Goal: Task Accomplishment & Management: Use online tool/utility

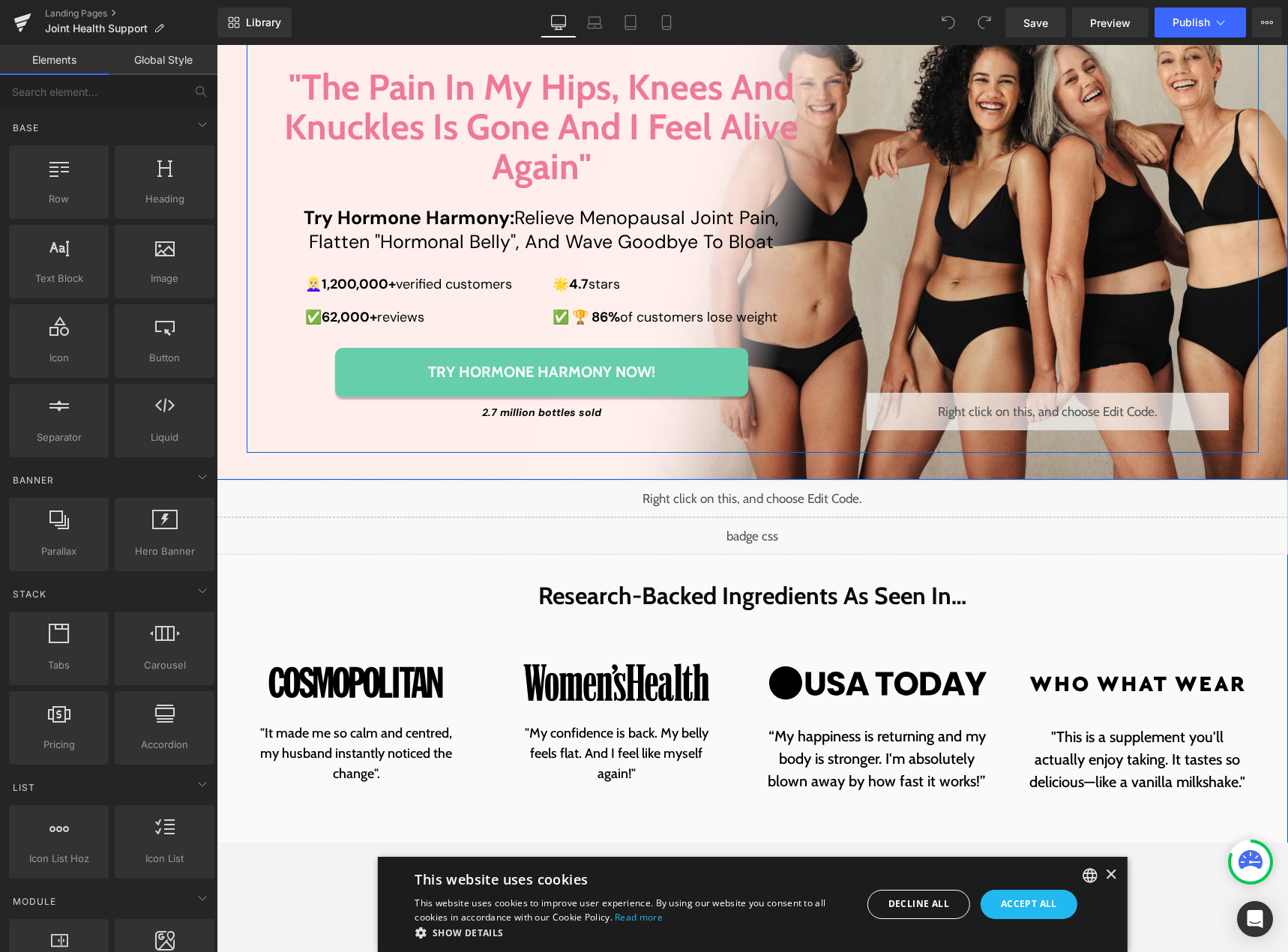
scroll to position [225, 0]
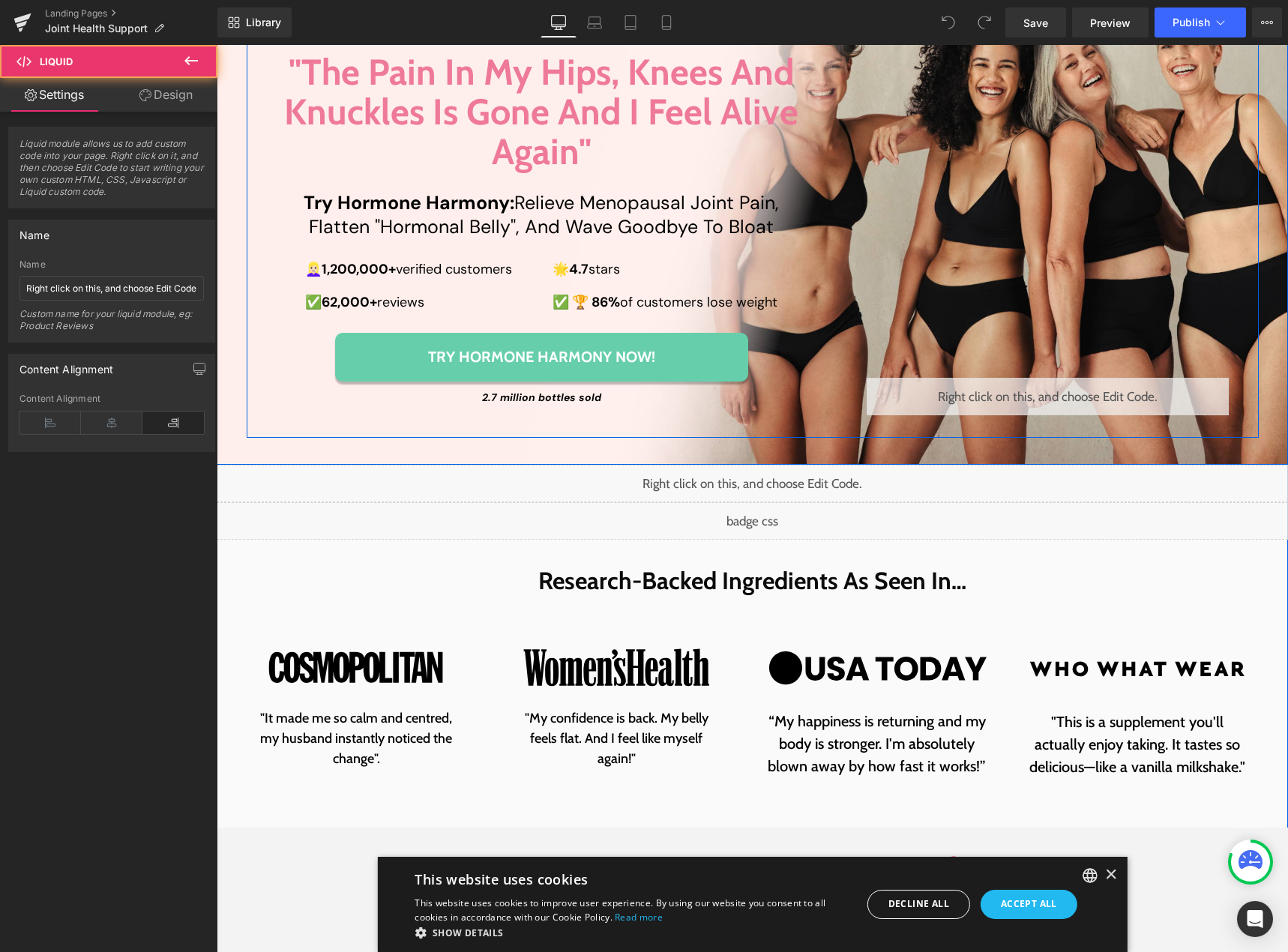
click at [1045, 390] on div "Liquid" at bounding box center [1048, 397] width 362 height 37
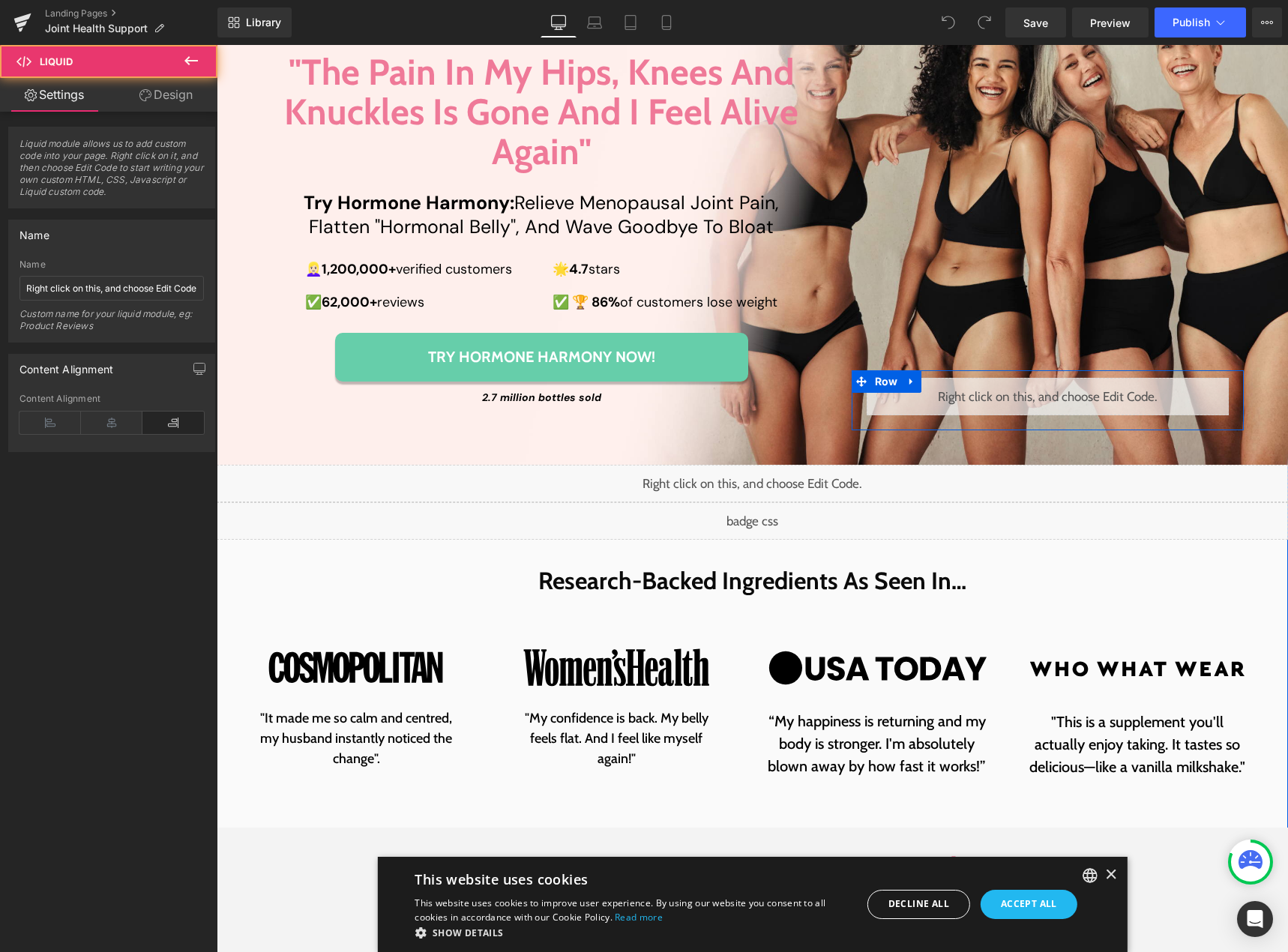
click at [1058, 391] on div "Liquid" at bounding box center [1048, 397] width 362 height 37
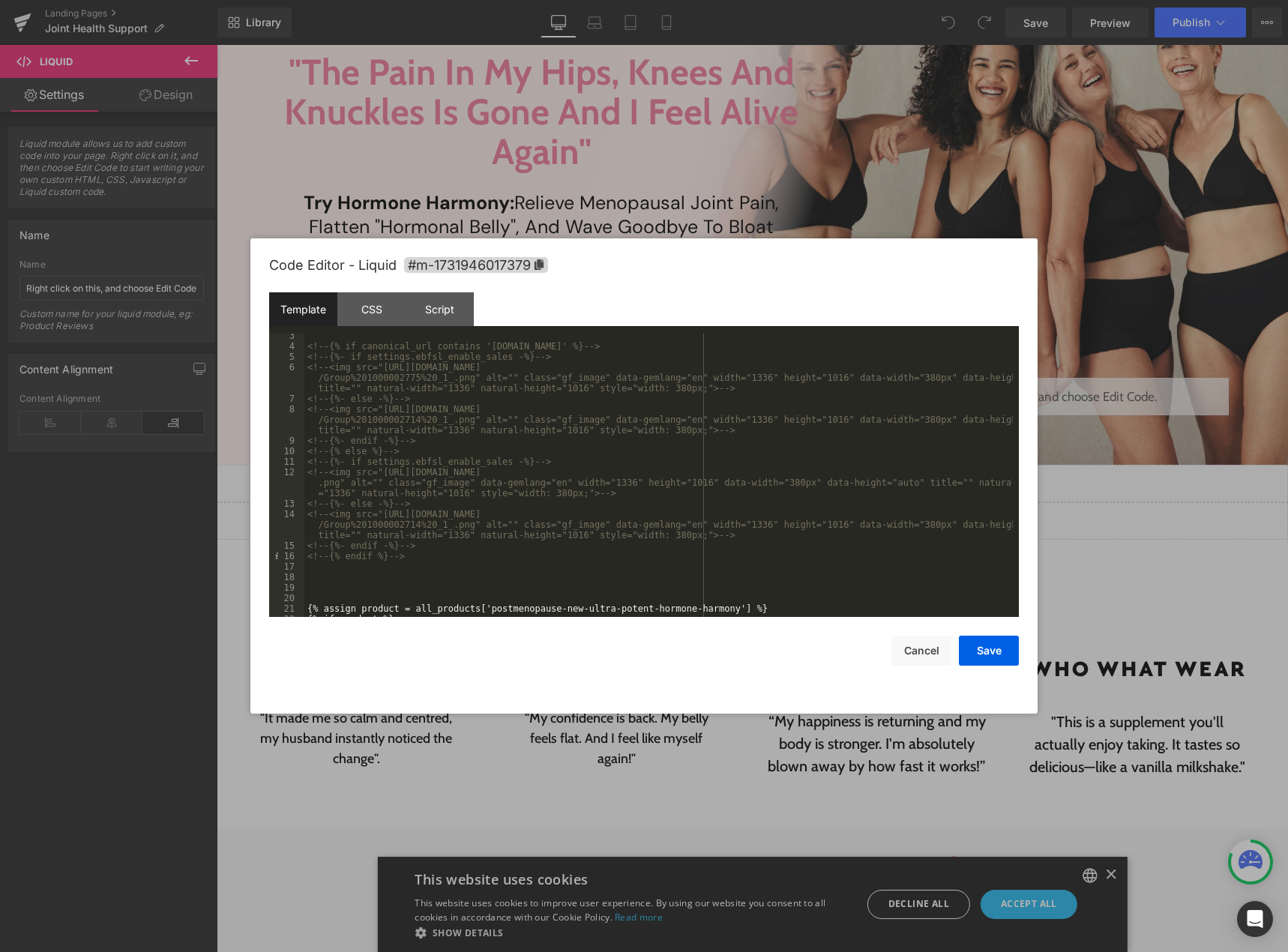
scroll to position [180, 0]
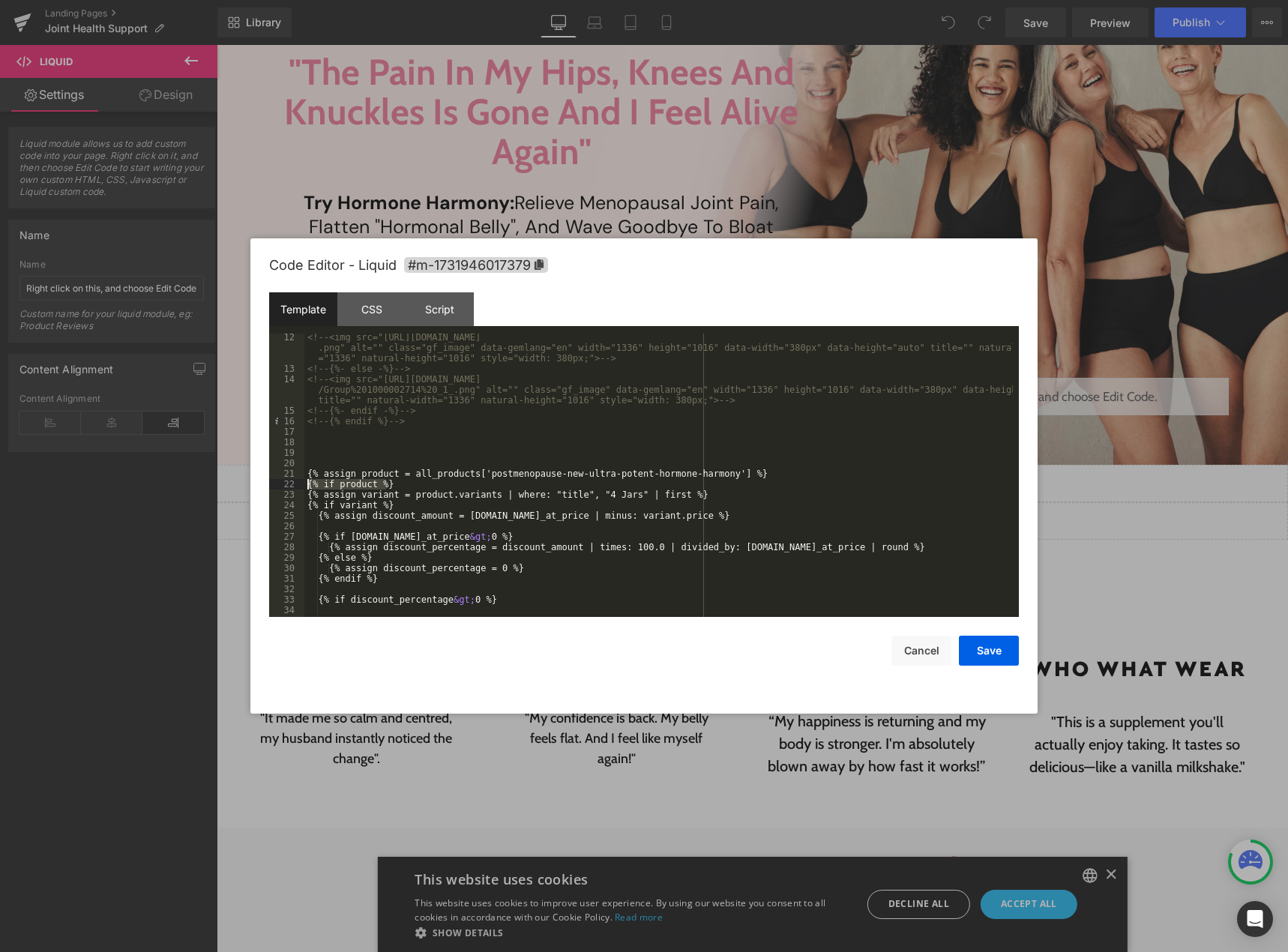
drag, startPoint x: 390, startPoint y: 484, endPoint x: 293, endPoint y: 484, distance: 97.0
click at [293, 484] on pre "12 13 14 15 16 17 18 19 20 21 22 23 24 25 26 27 28 29 30 31 32 33 34 35 36 <!--…" at bounding box center [644, 474] width 749 height 283
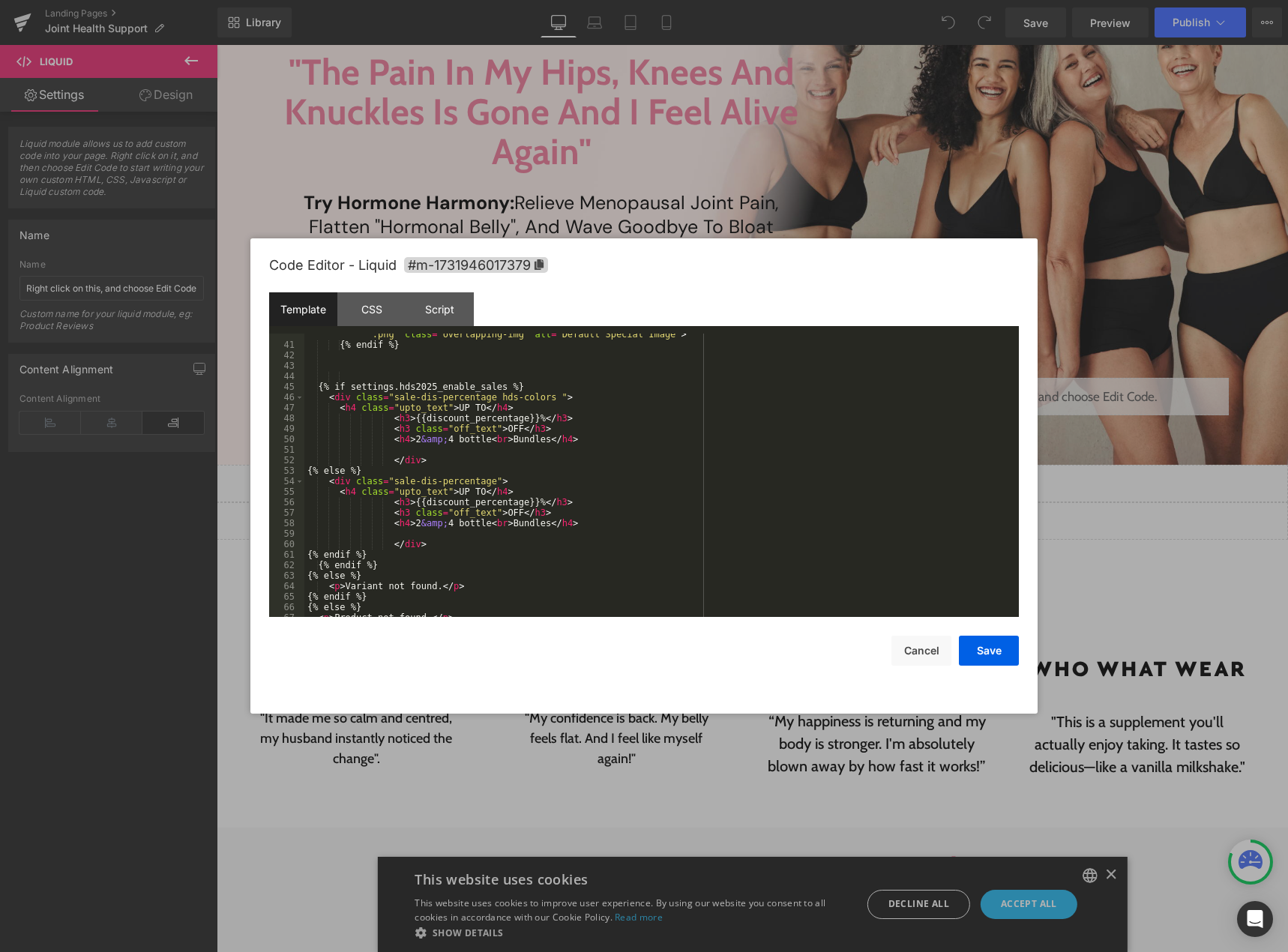
scroll to position [566, 0]
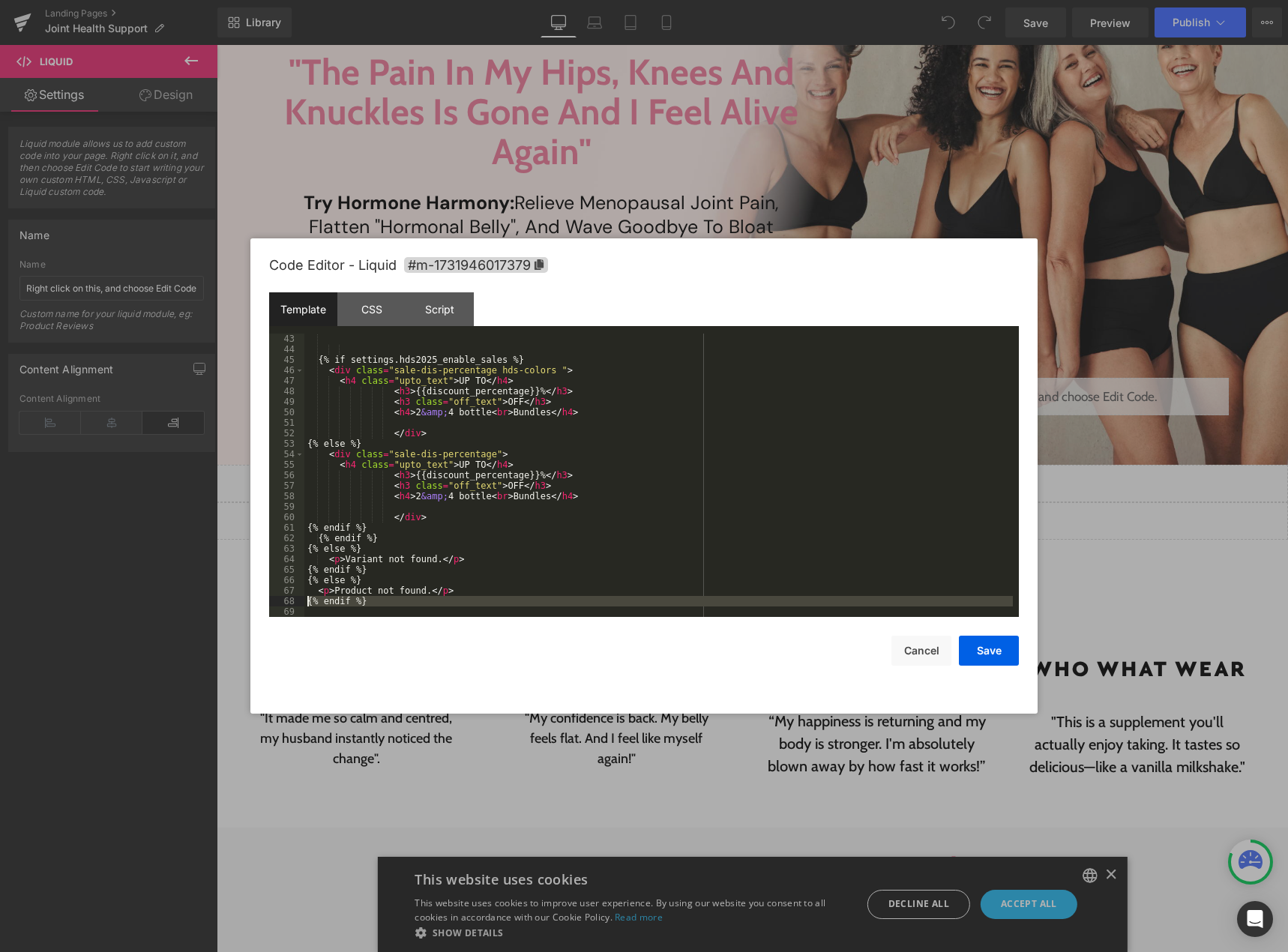
drag, startPoint x: 366, startPoint y: 609, endPoint x: 282, endPoint y: 601, distance: 84.4
click at [282, 601] on pre "43 44 45 46 47 48 49 50 51 52 53 54 55 56 57 58 59 60 61 62 63 64 65 66 67 68 6…" at bounding box center [644, 474] width 749 height 283
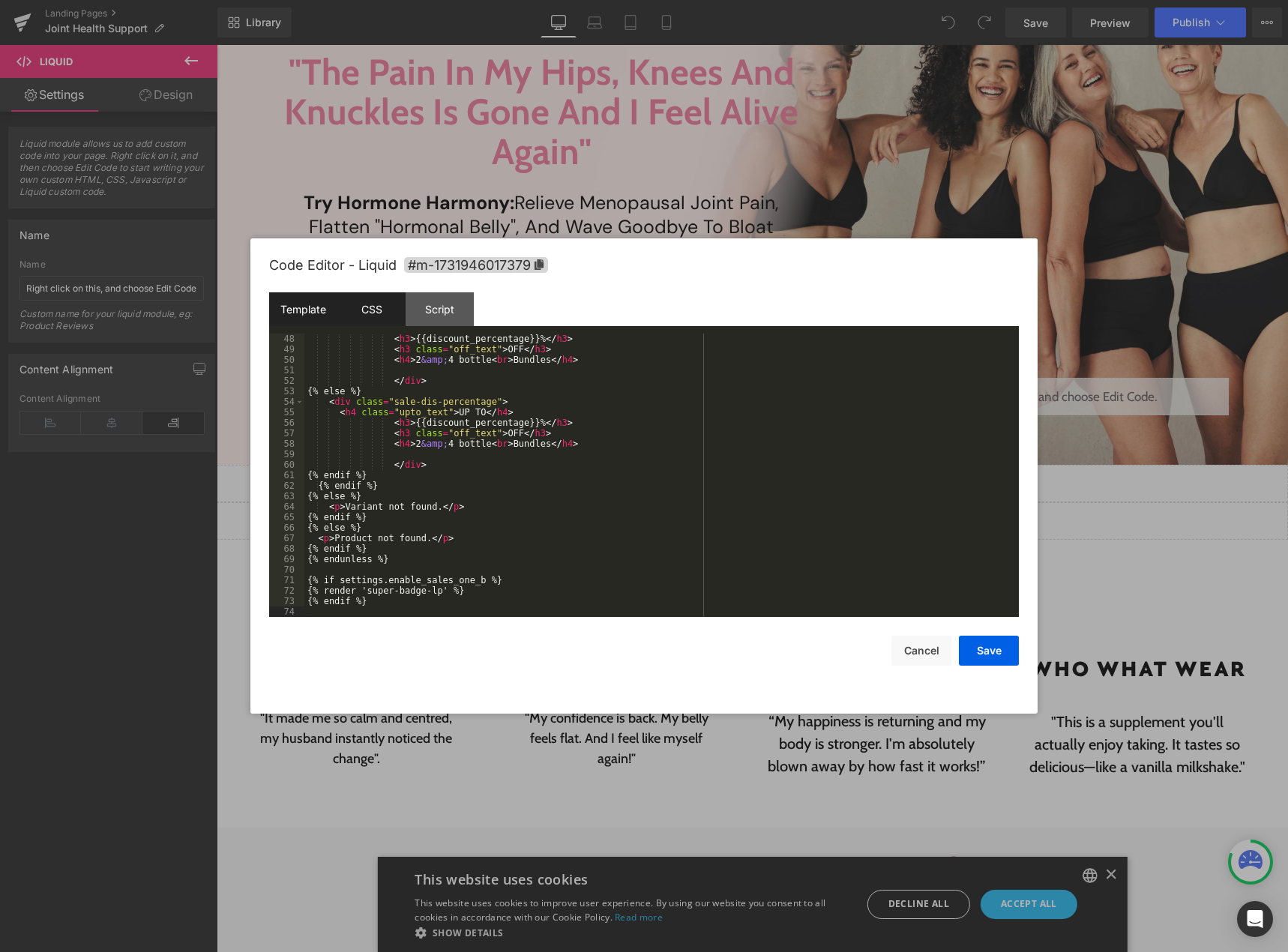
click at [368, 306] on div "CSS" at bounding box center [371, 309] width 69 height 34
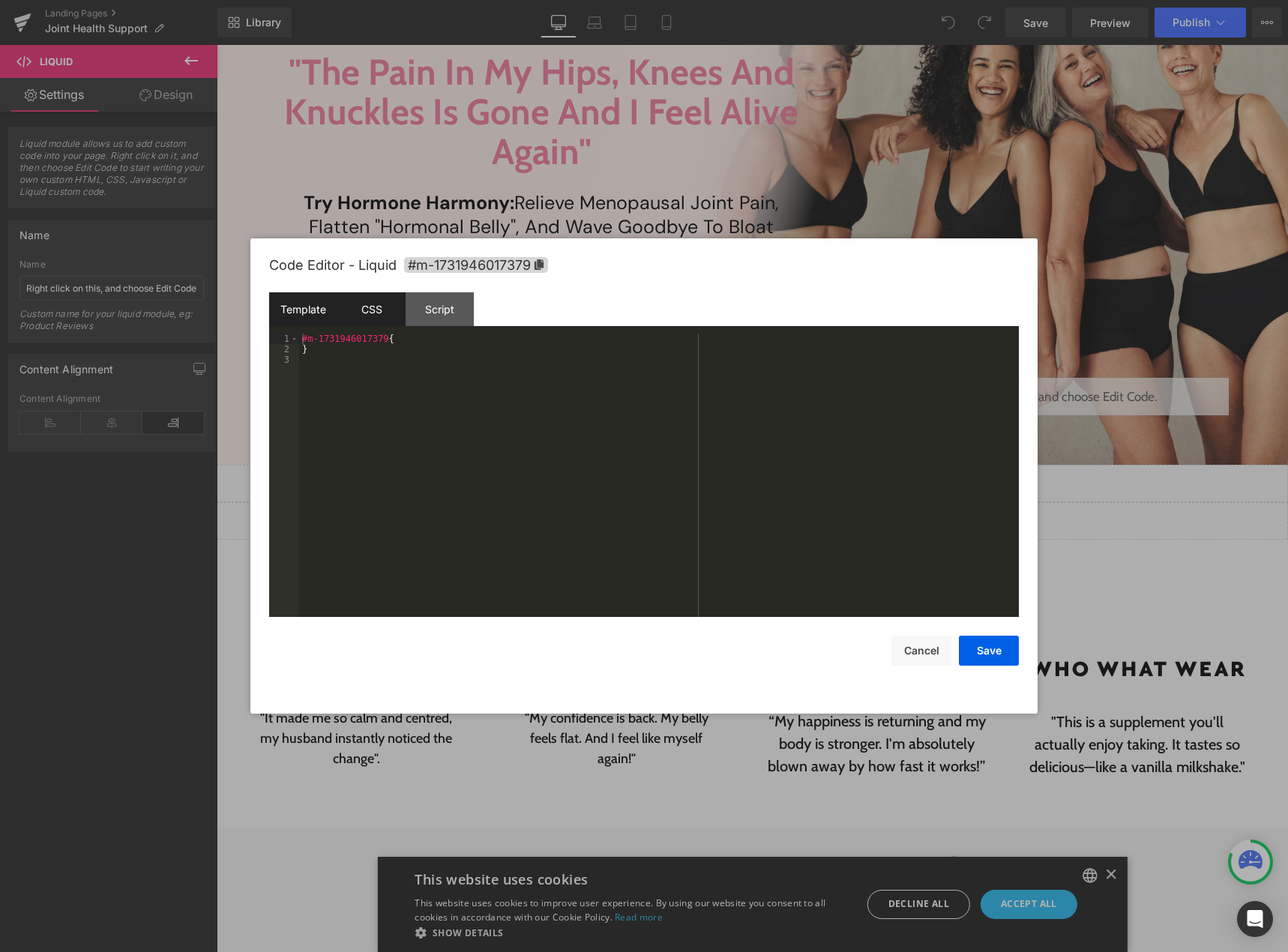
click at [313, 303] on div "Template" at bounding box center [303, 309] width 69 height 34
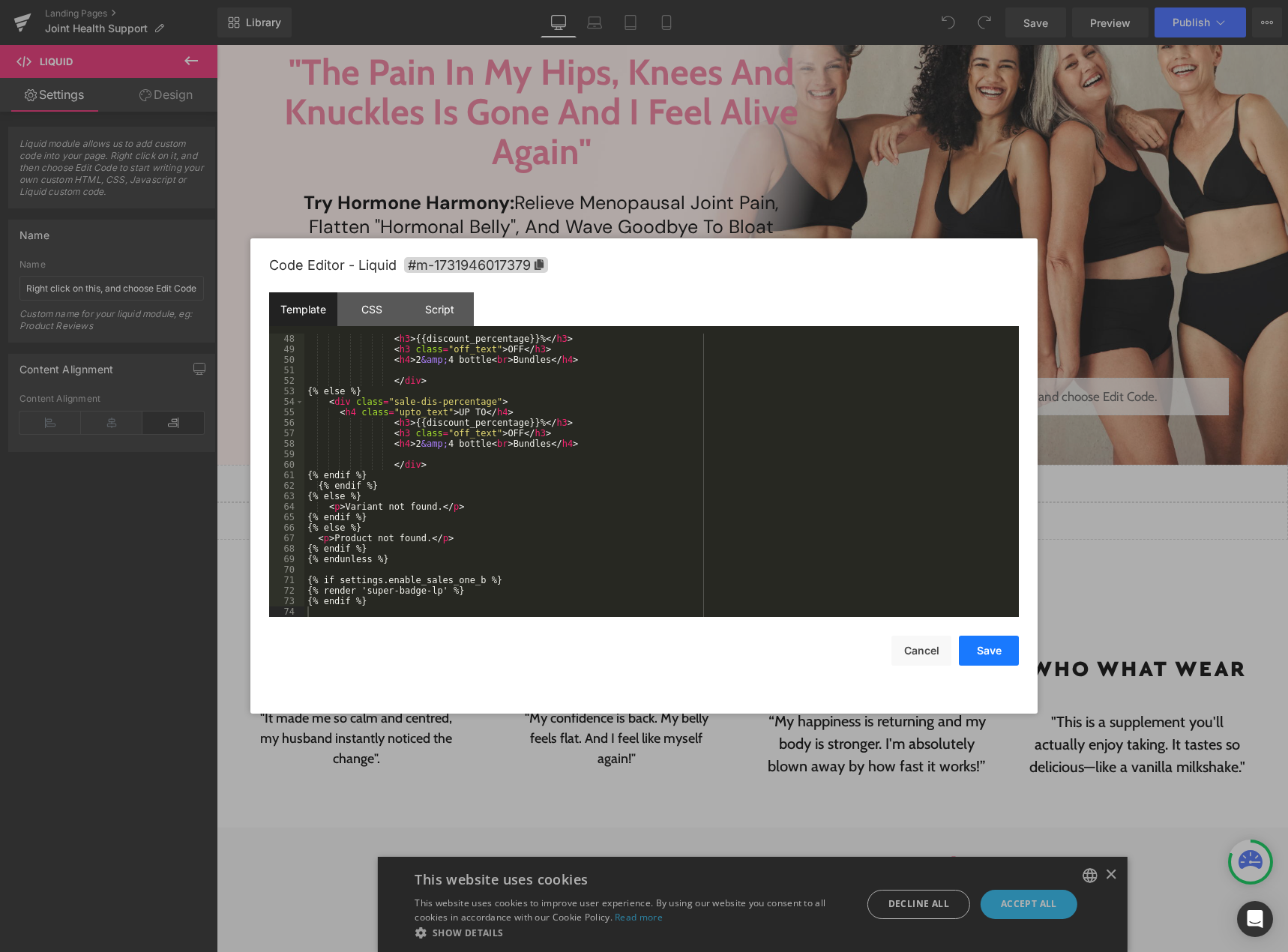
click at [992, 649] on button "Save" at bounding box center [989, 650] width 60 height 30
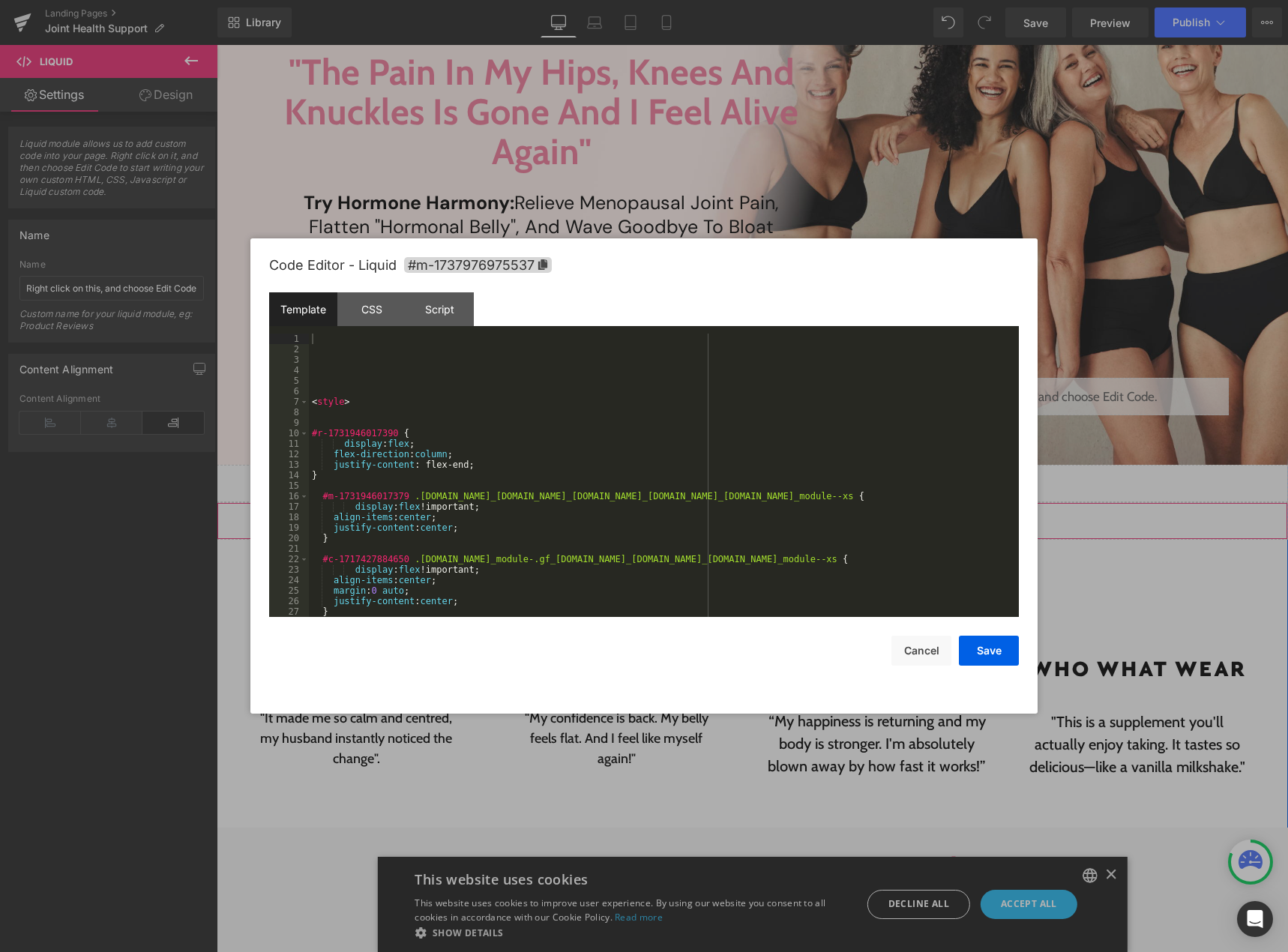
click at [773, 515] on div "Liquid" at bounding box center [752, 521] width 1072 height 37
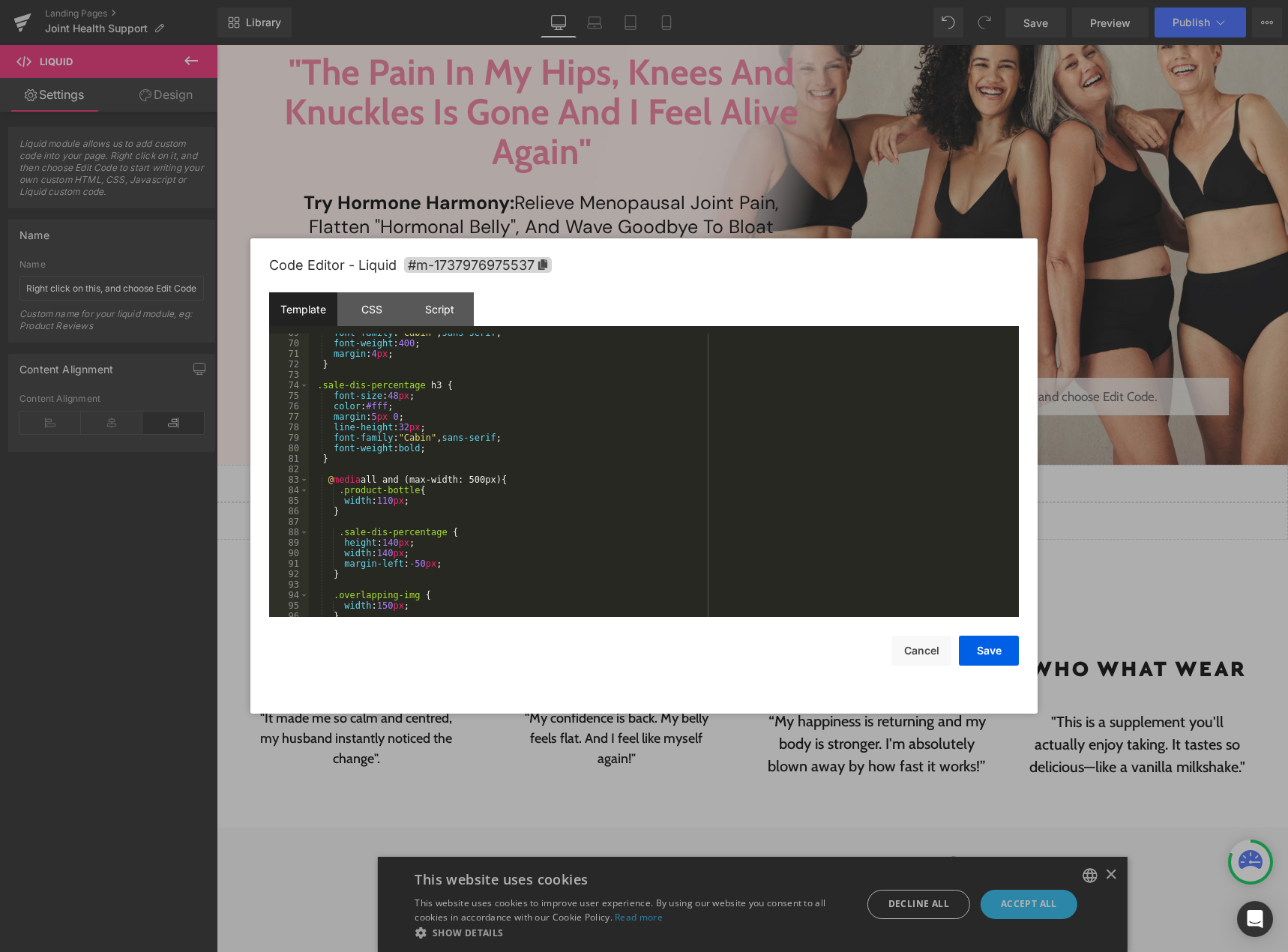
scroll to position [850, 0]
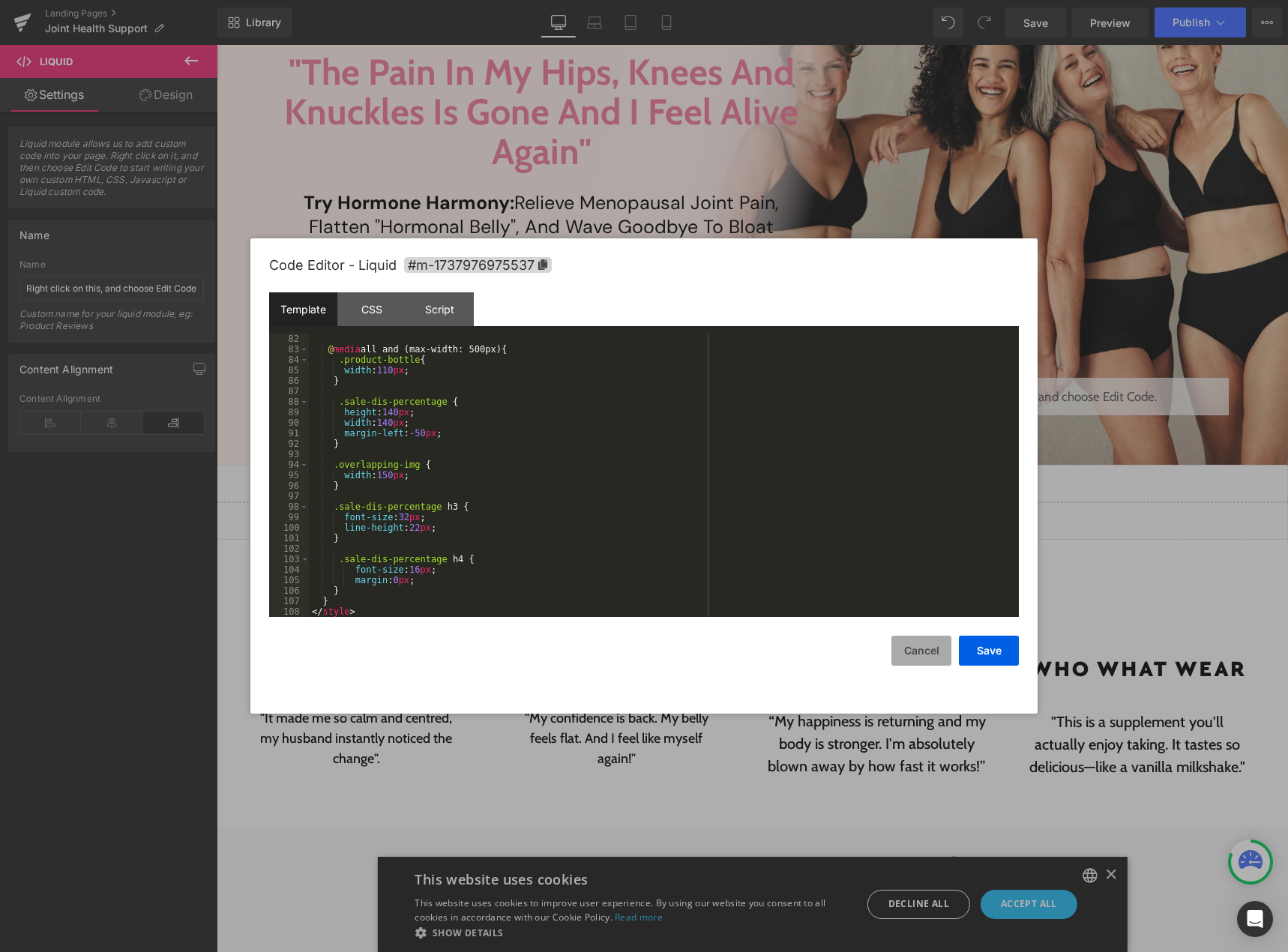
click at [924, 654] on button "Cancel" at bounding box center [921, 650] width 60 height 30
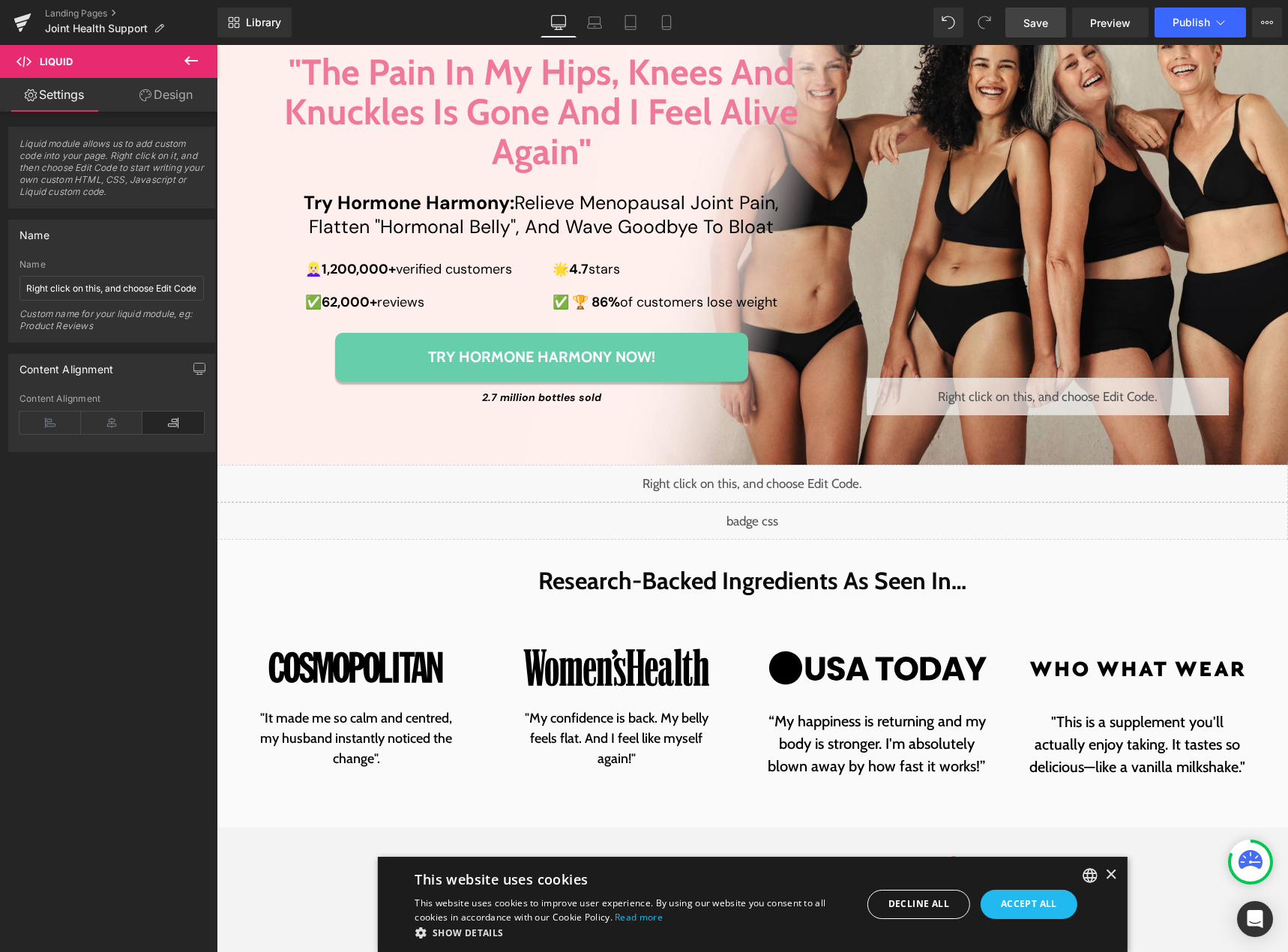
click at [1028, 23] on span "Save" at bounding box center [1035, 23] width 25 height 16
click at [1104, 24] on span "Preview" at bounding box center [1110, 23] width 41 height 16
click at [585, 30] on link "Laptop" at bounding box center [595, 22] width 36 height 30
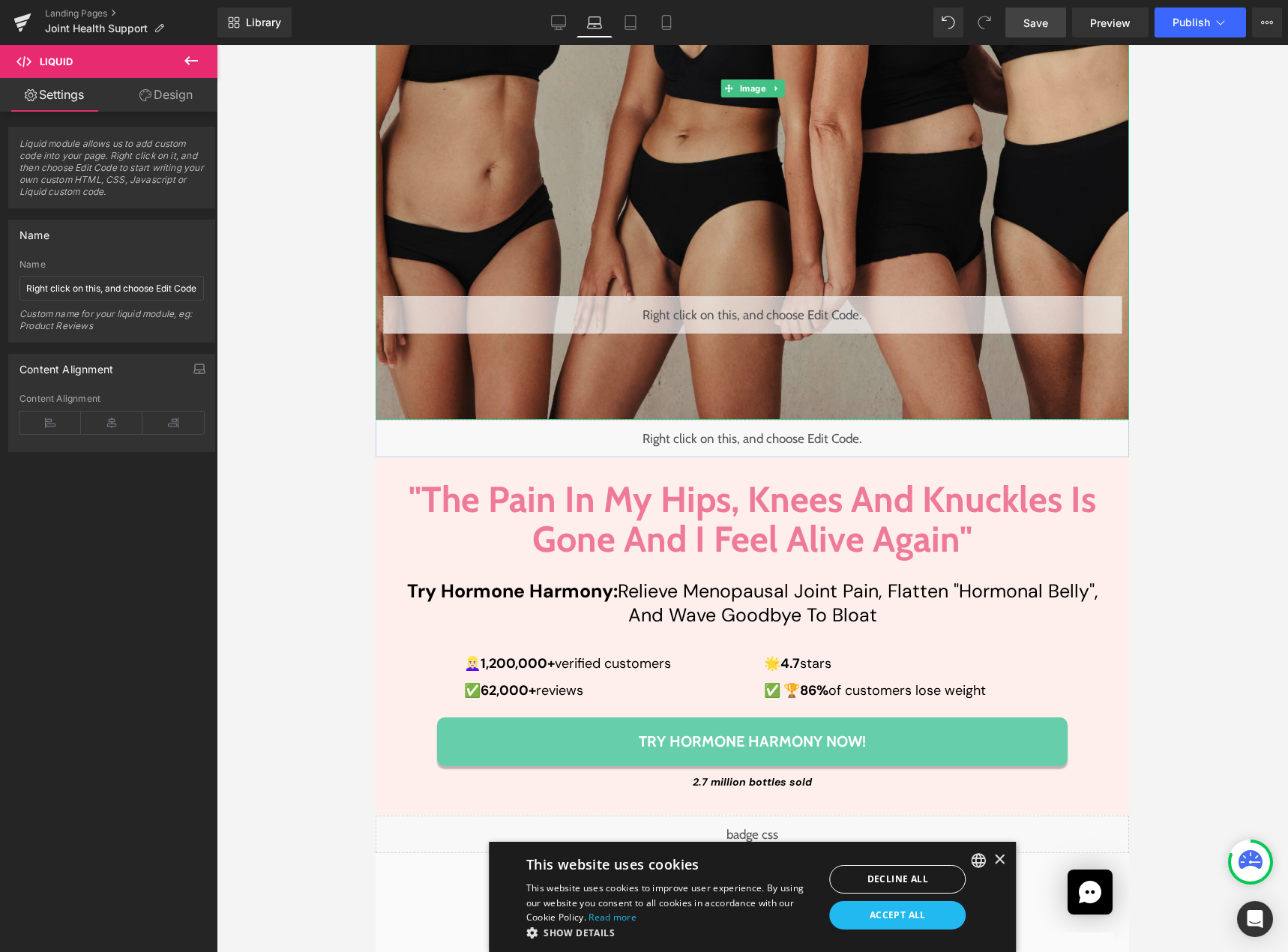
scroll to position [524, 0]
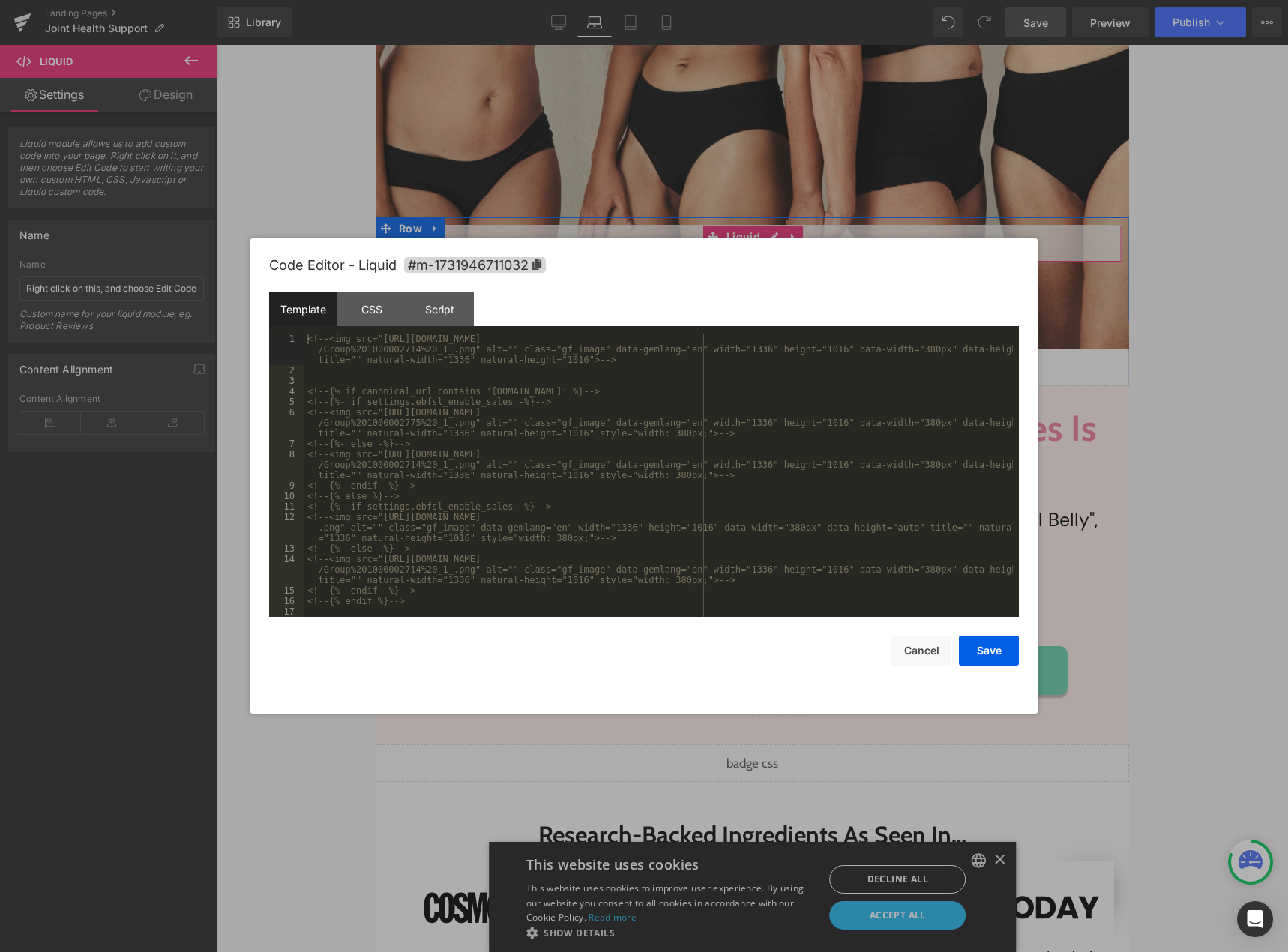
click at [762, 234] on div "Liquid" at bounding box center [752, 243] width 738 height 37
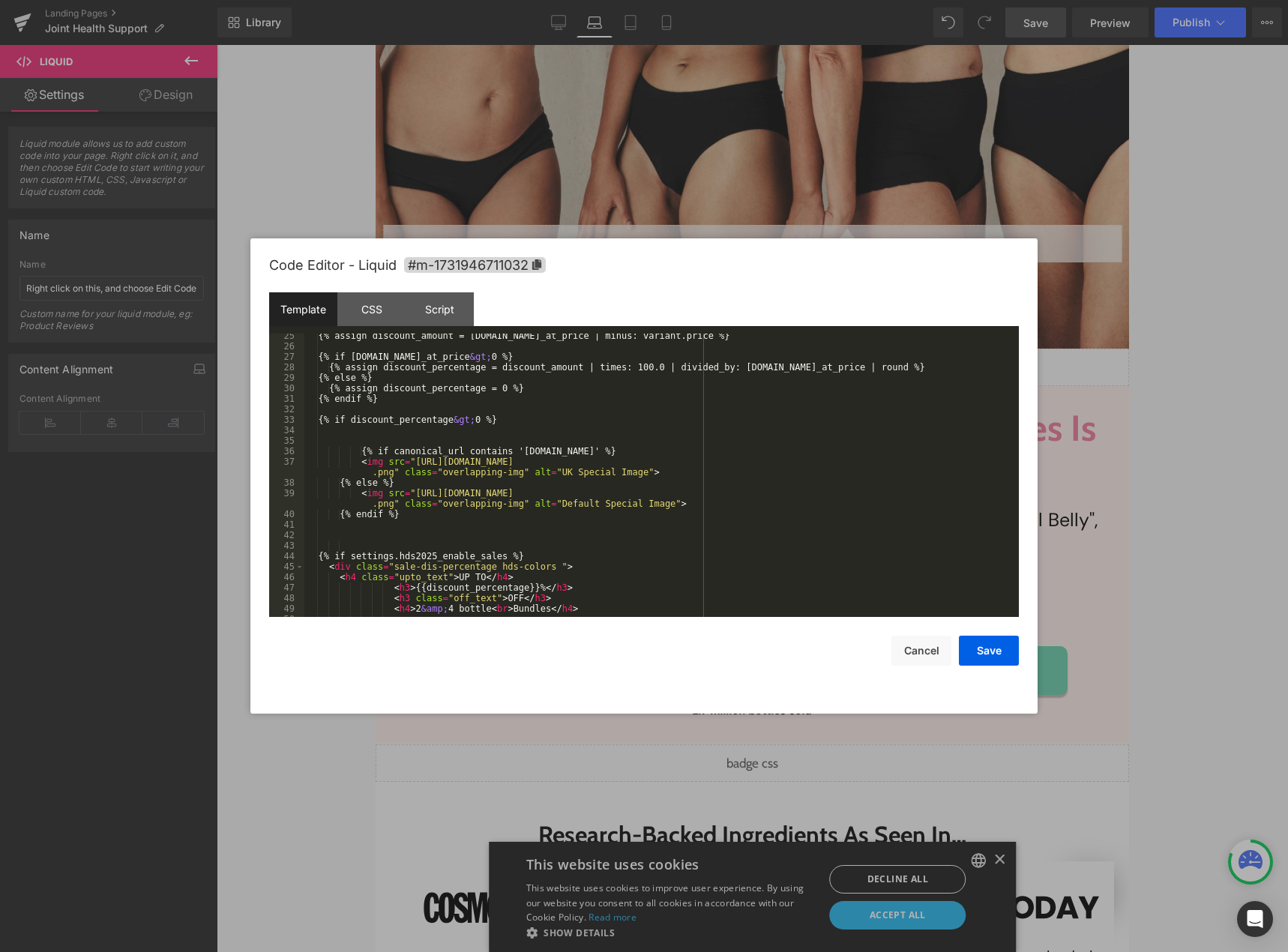
scroll to position [556, 0]
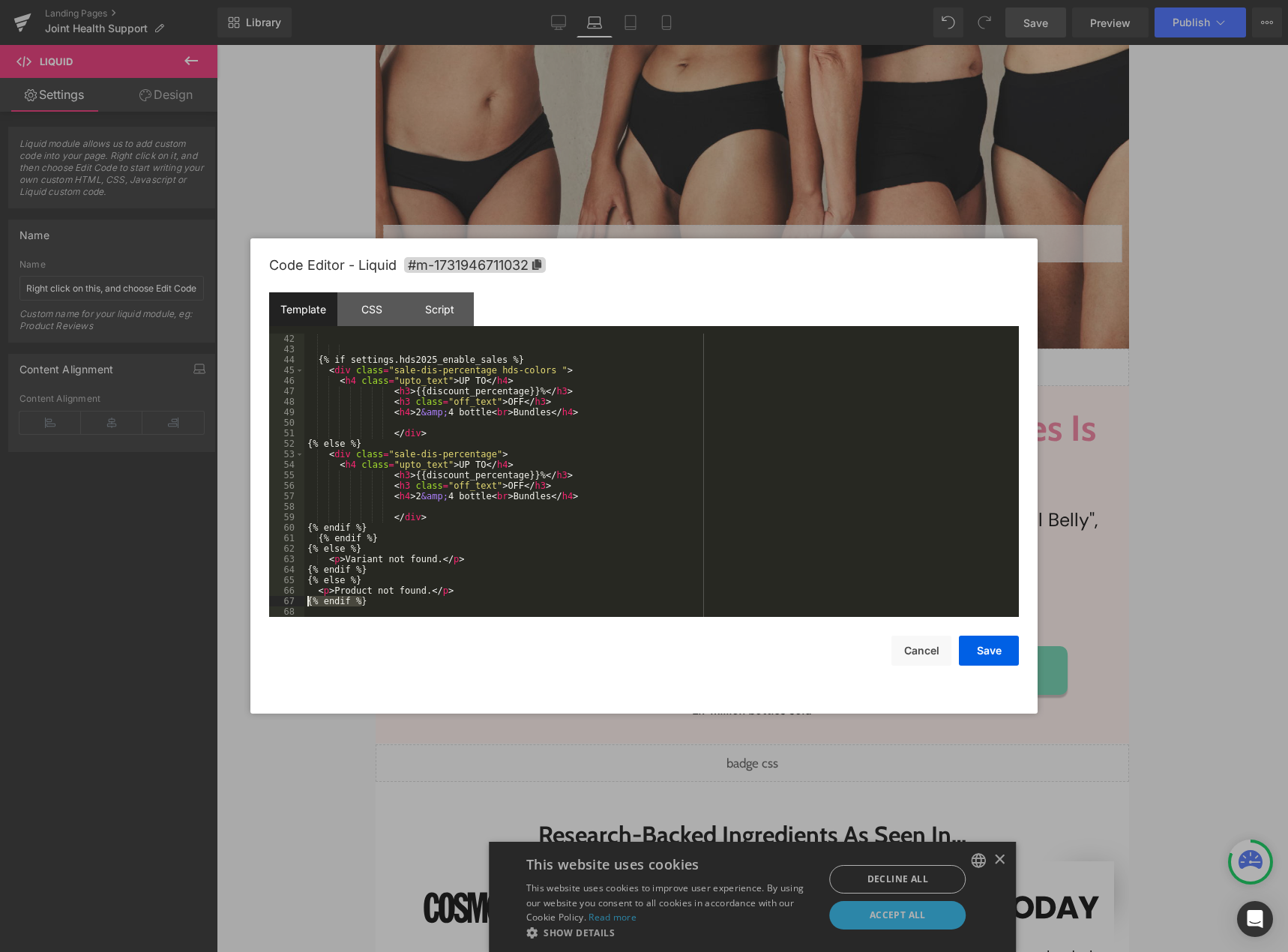
drag, startPoint x: 369, startPoint y: 605, endPoint x: 294, endPoint y: 603, distance: 75.0
click at [294, 603] on pre "42 43 44 45 46 47 48 49 50 51 52 53 54 55 56 57 58 59 60 61 62 63 64 65 66 67 6…" at bounding box center [644, 474] width 749 height 283
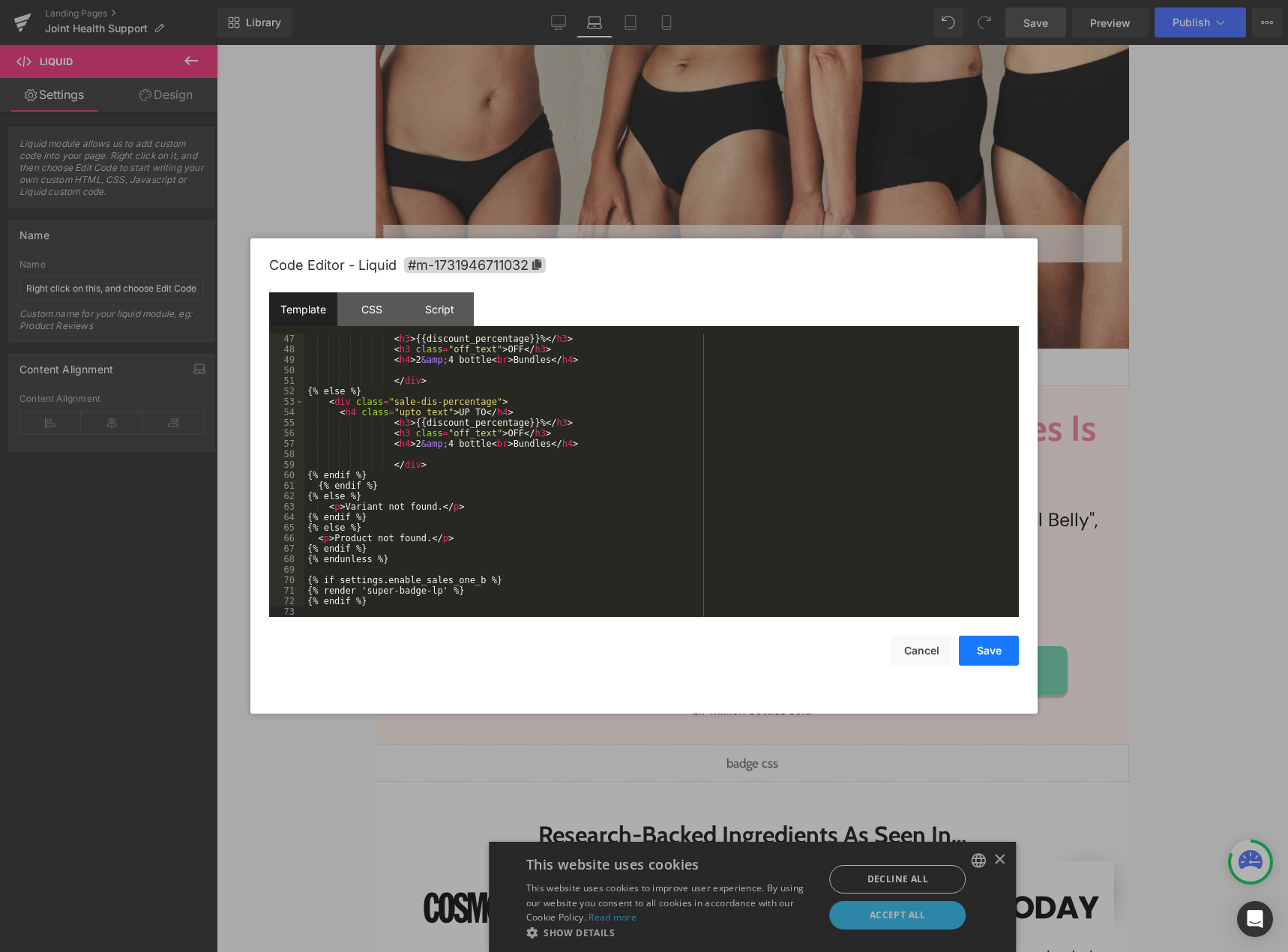
click at [981, 654] on button "Save" at bounding box center [989, 650] width 60 height 30
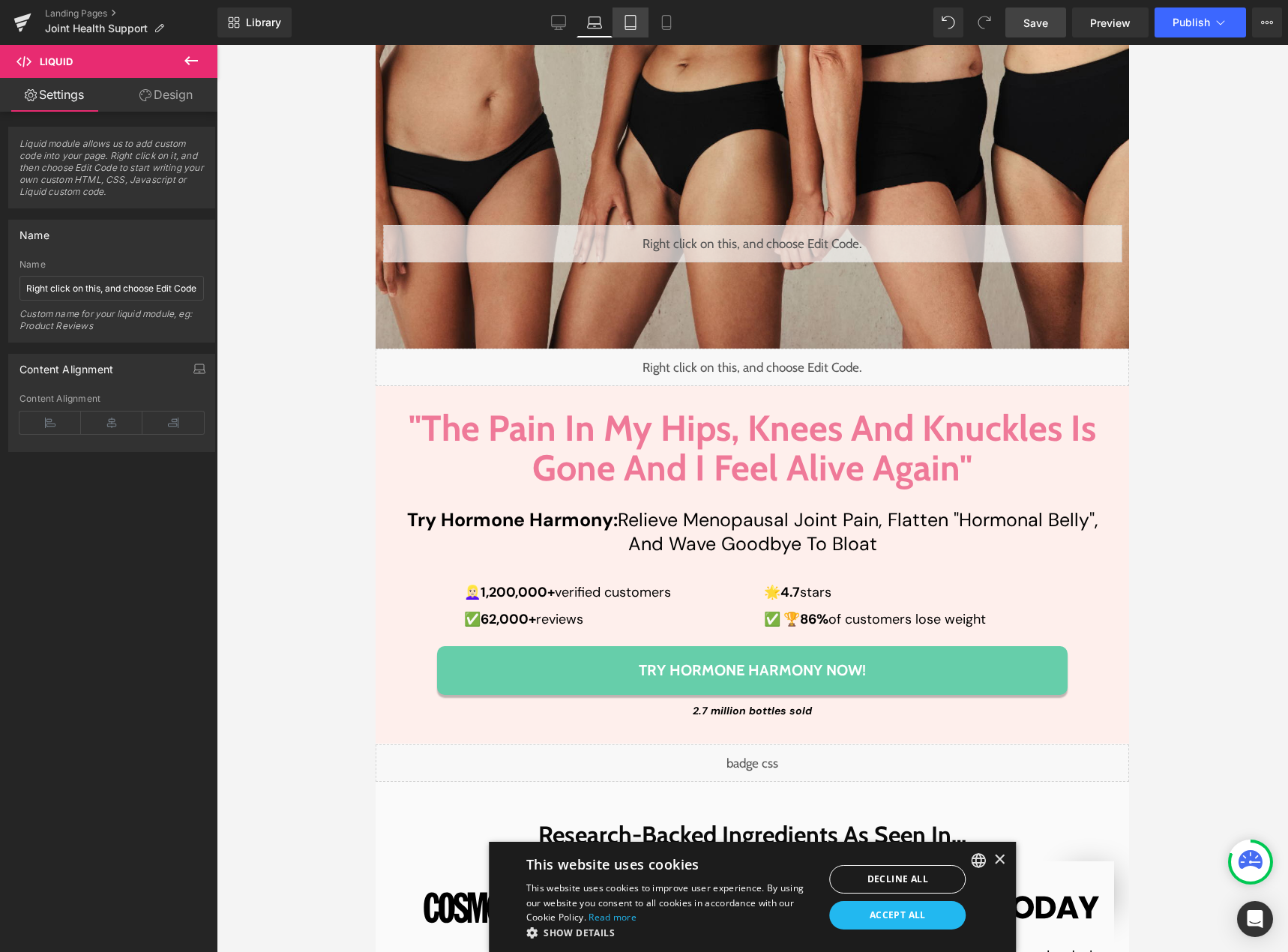
click at [633, 27] on icon at bounding box center [630, 27] width 10 height 0
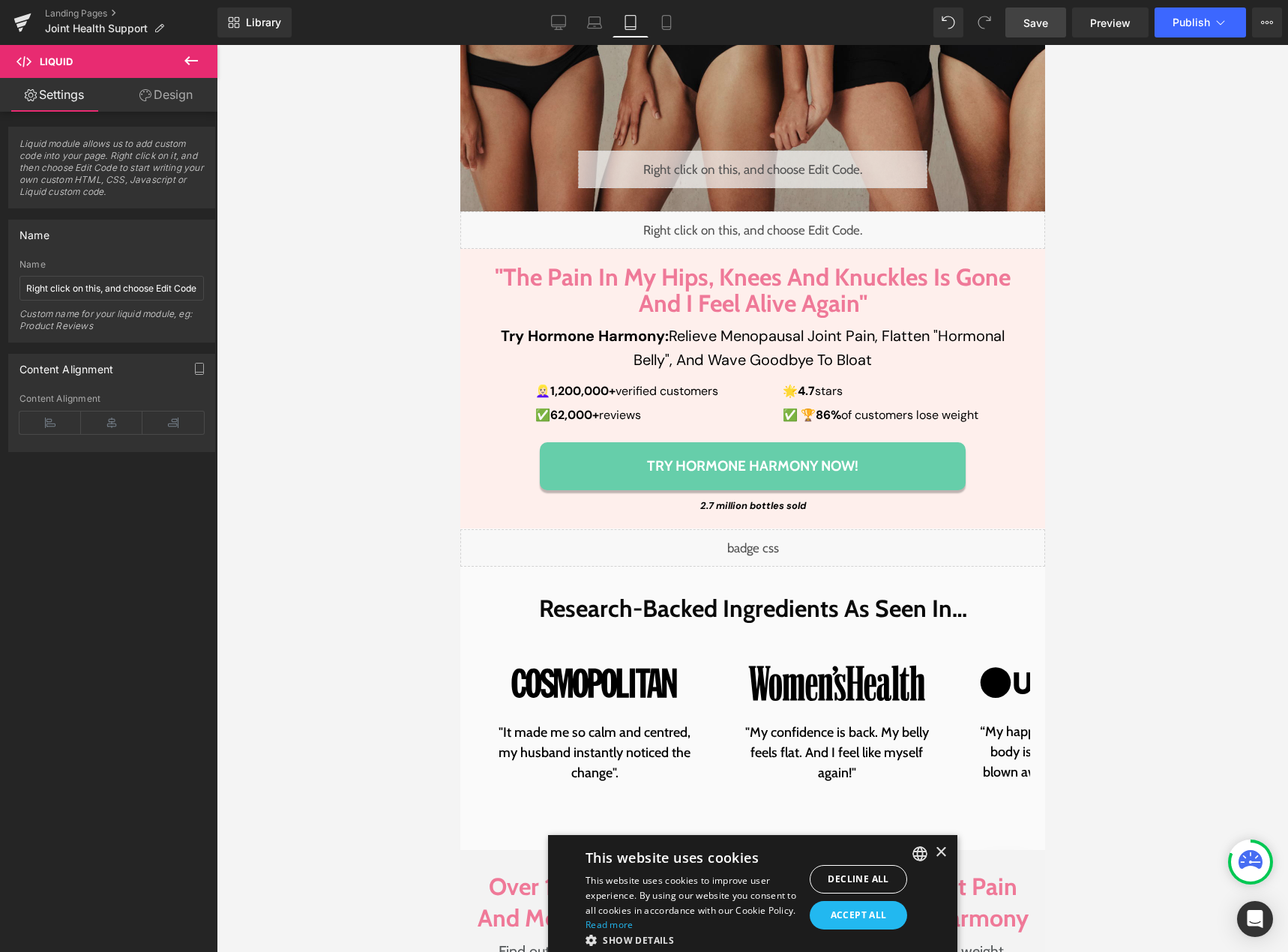
scroll to position [0, 0]
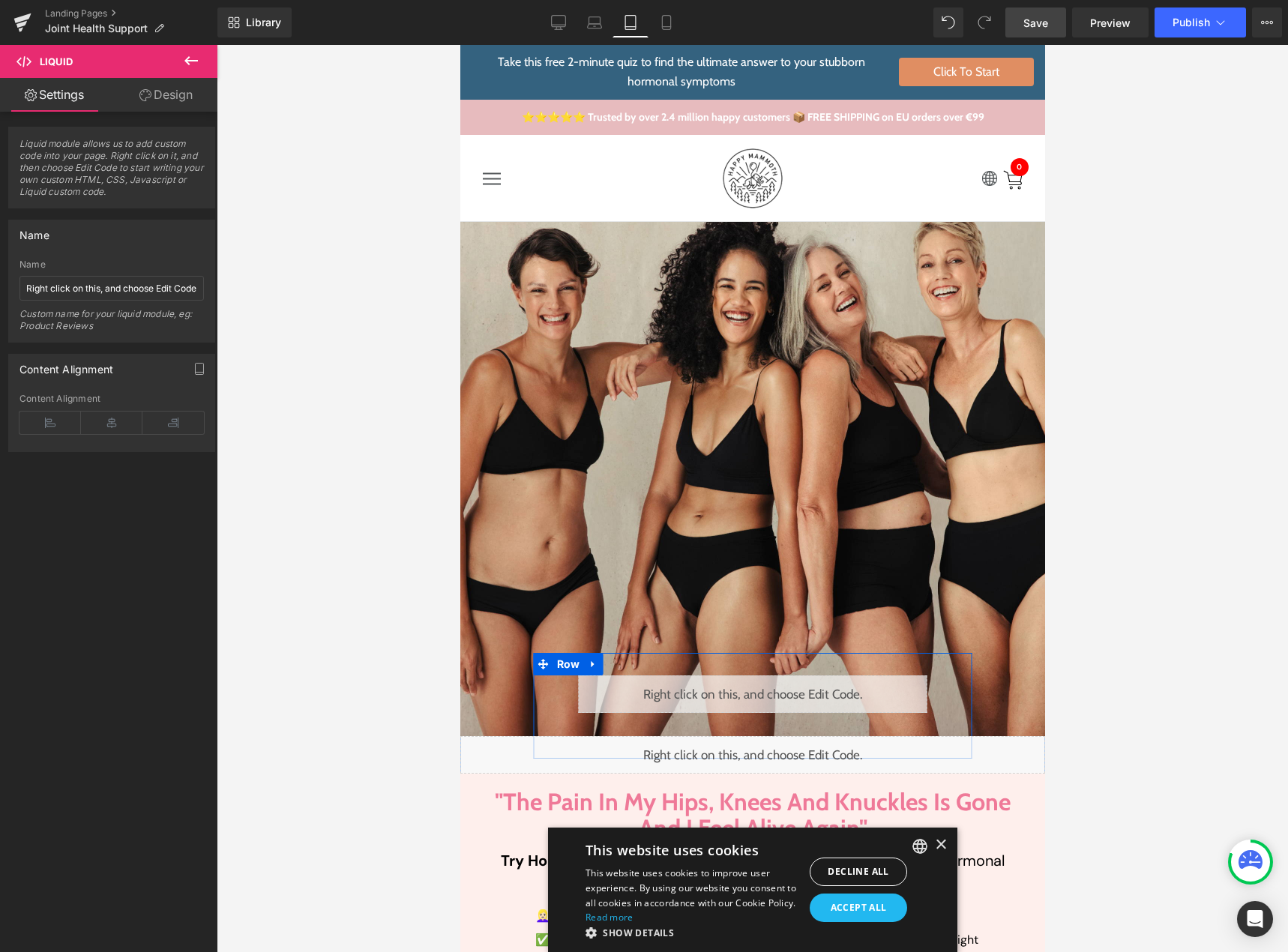
click at [769, 689] on div "Liquid" at bounding box center [752, 694] width 348 height 37
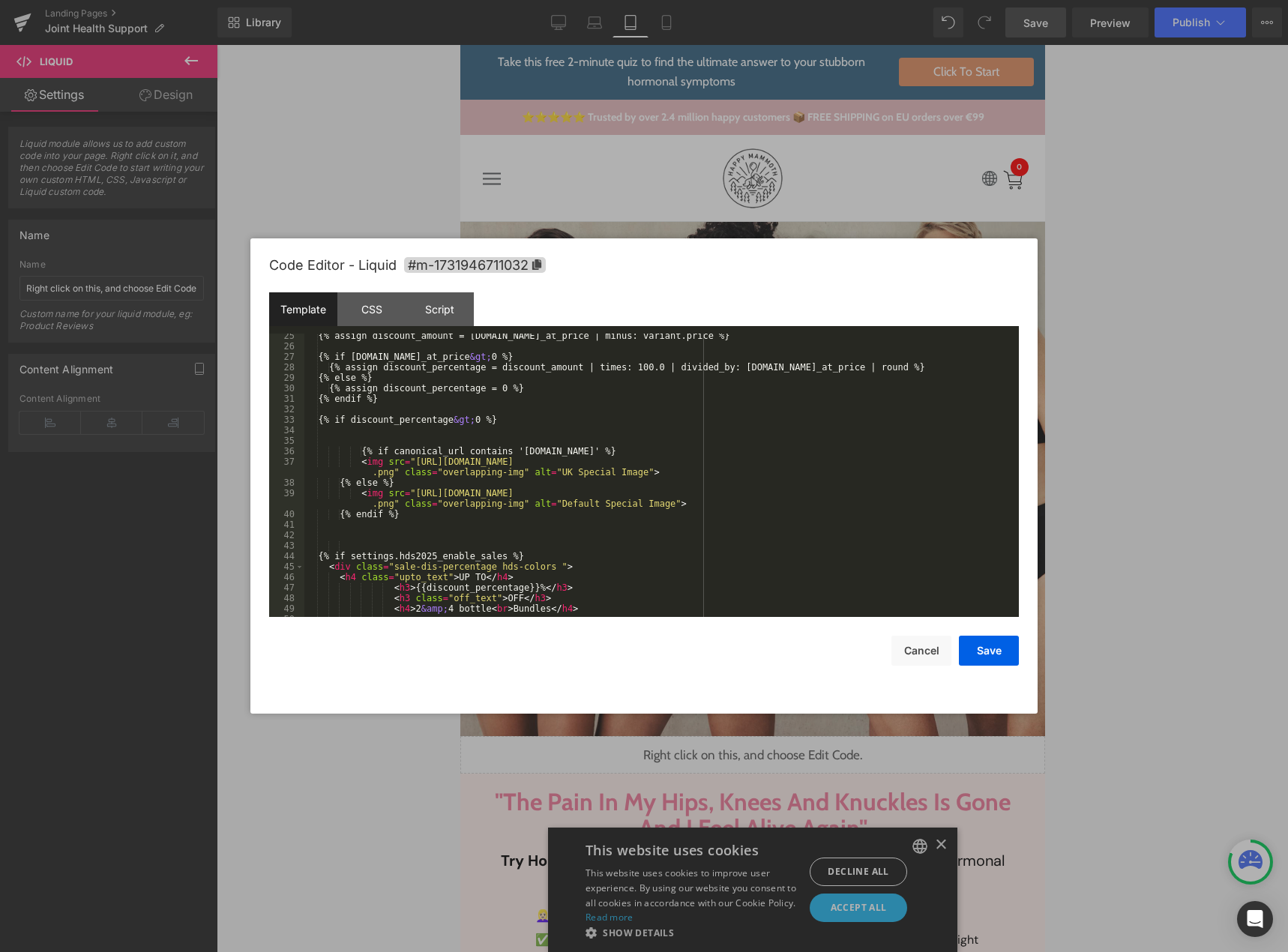
scroll to position [619, 0]
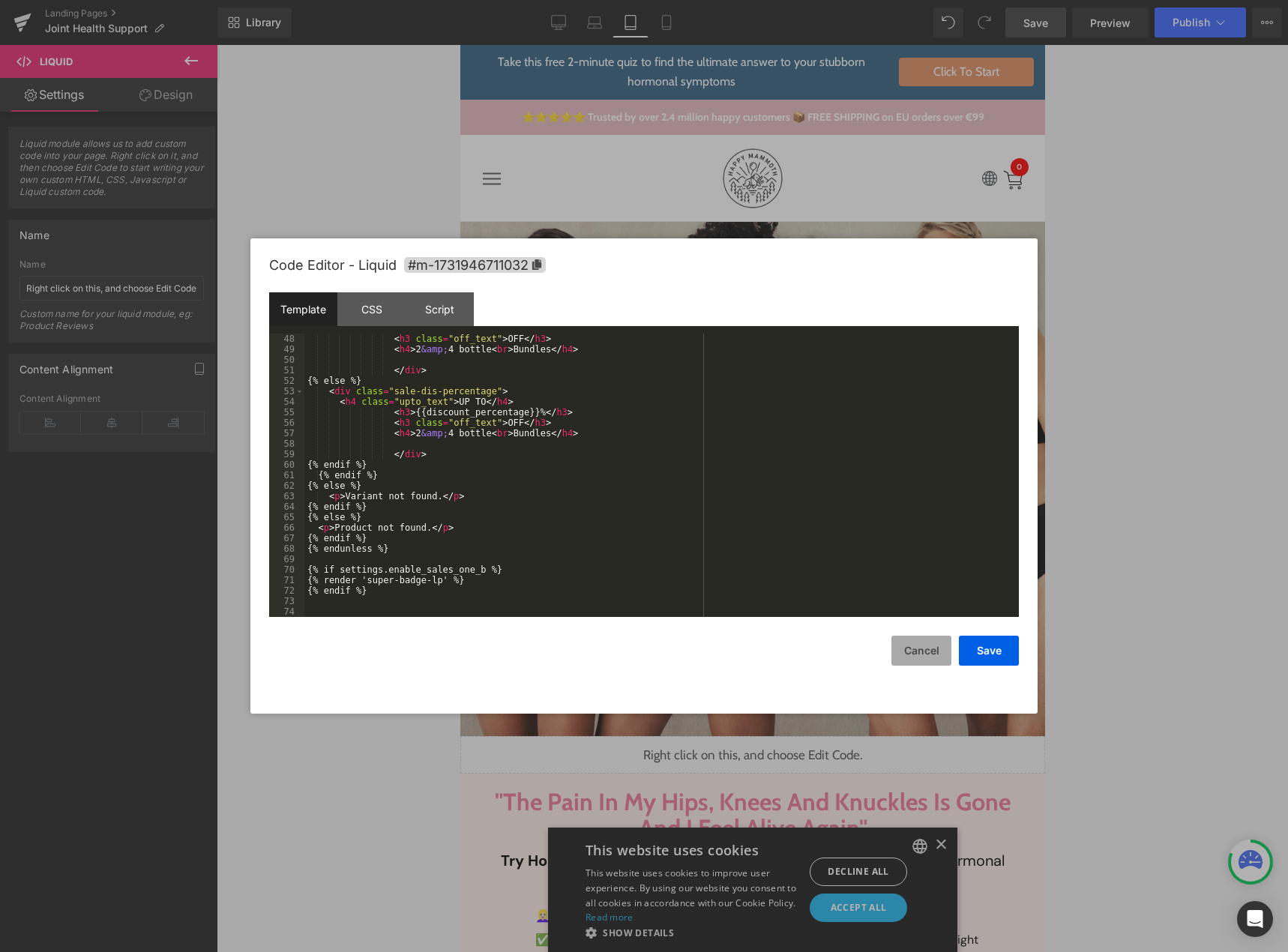
click at [911, 654] on button "Cancel" at bounding box center [921, 650] width 60 height 30
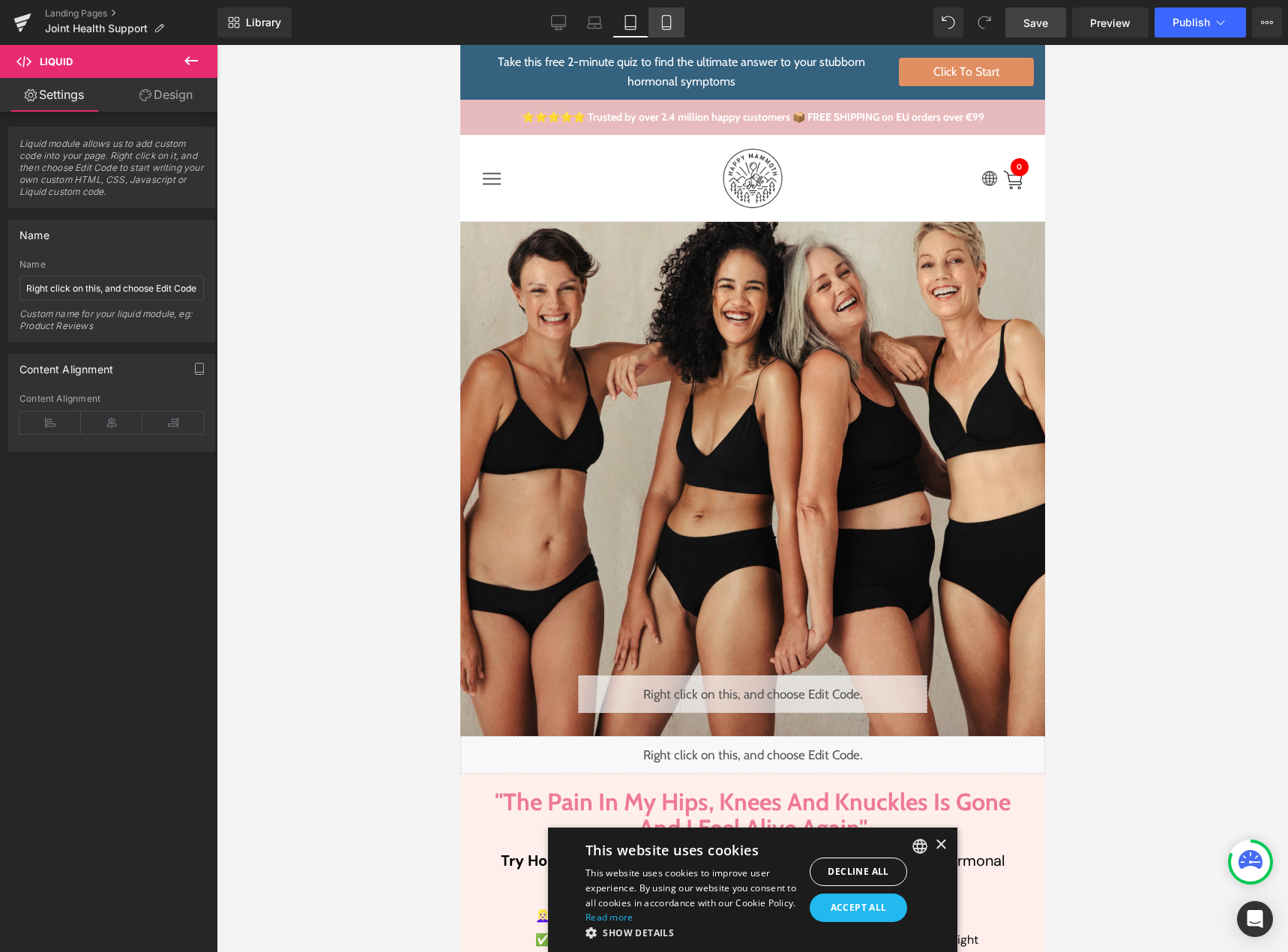
click at [665, 13] on link "Mobile" at bounding box center [666, 22] width 36 height 30
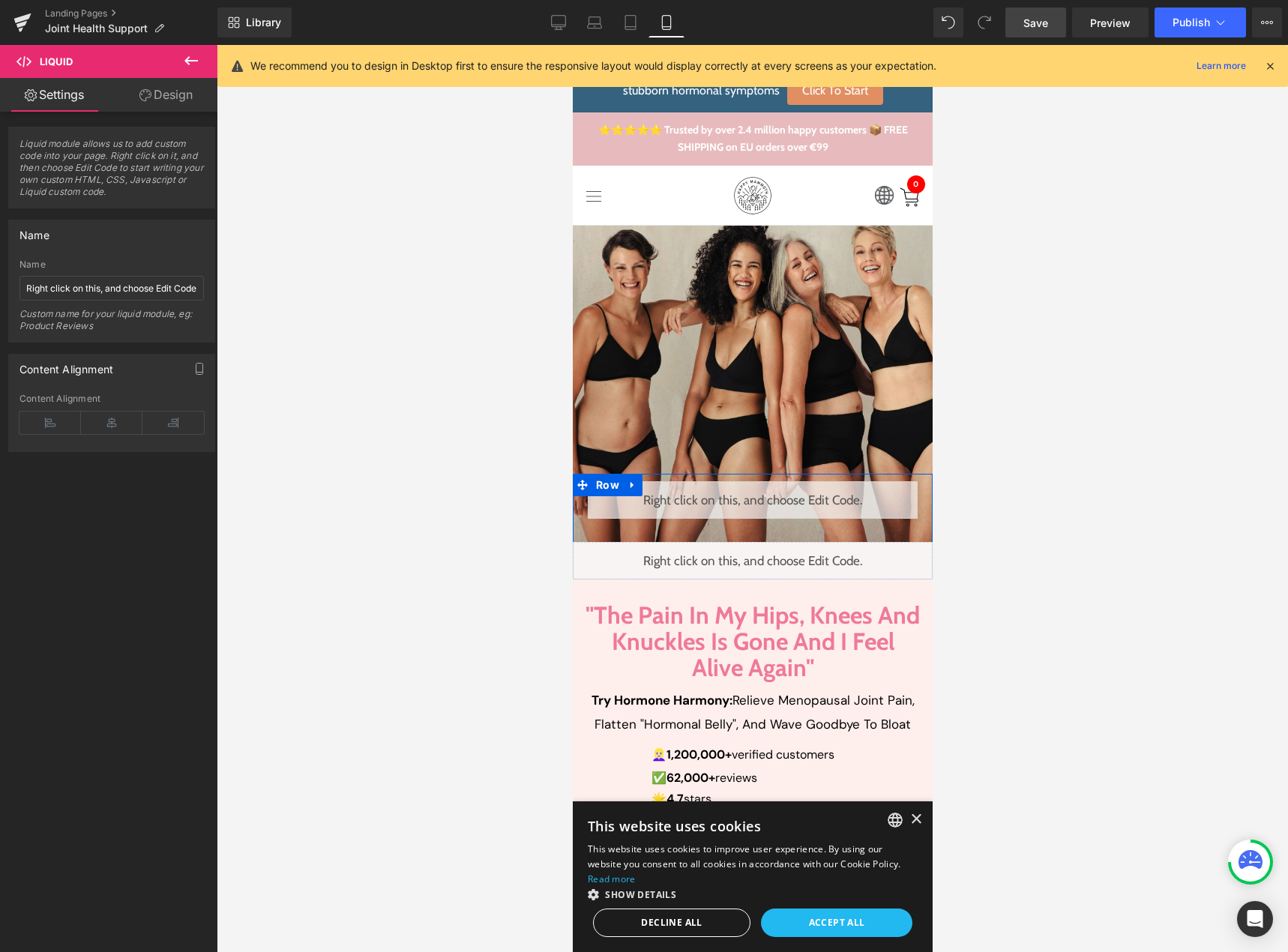
click at [765, 491] on div "Liquid" at bounding box center [752, 500] width 330 height 37
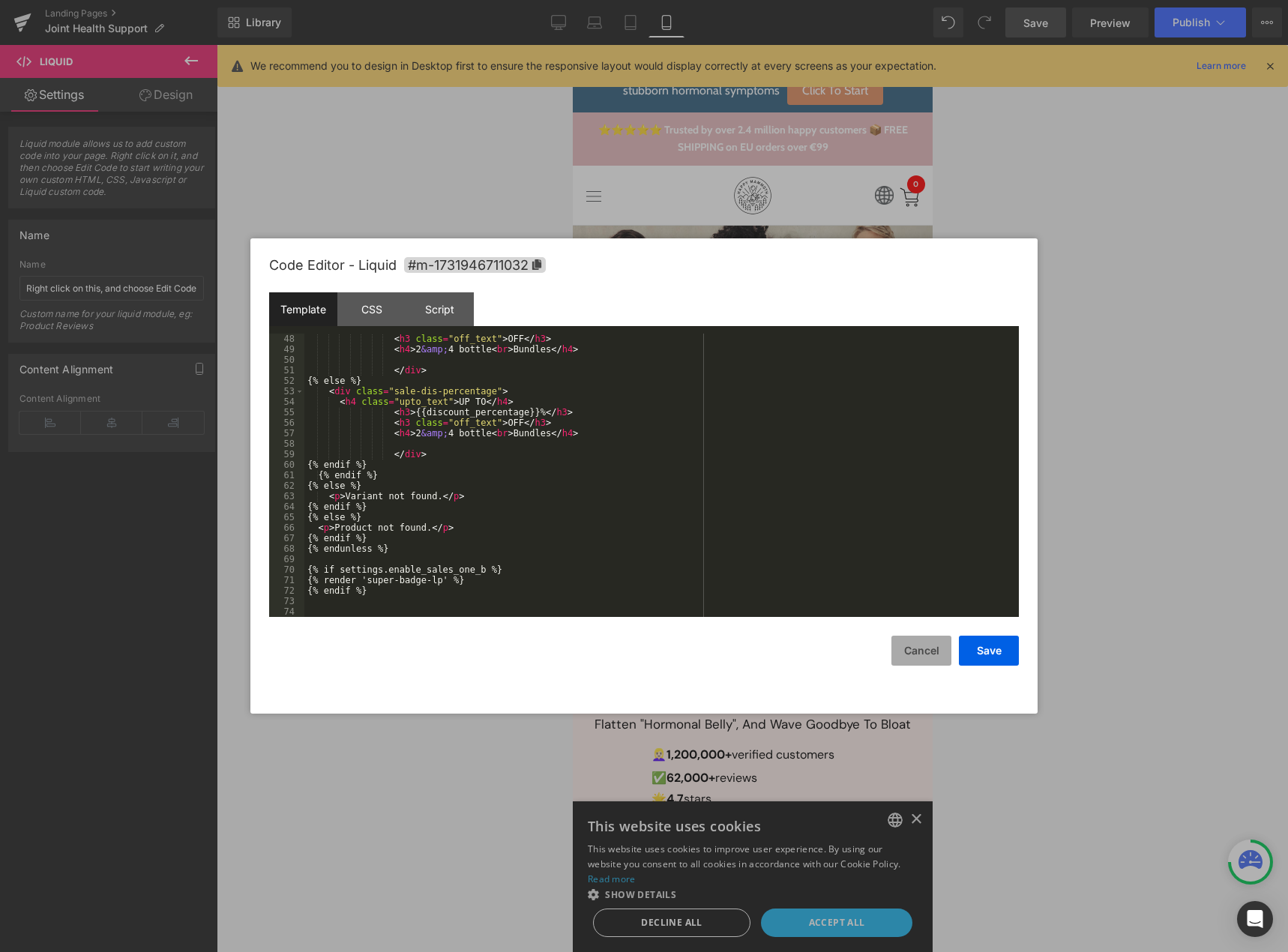
click at [907, 650] on button "Cancel" at bounding box center [921, 650] width 60 height 30
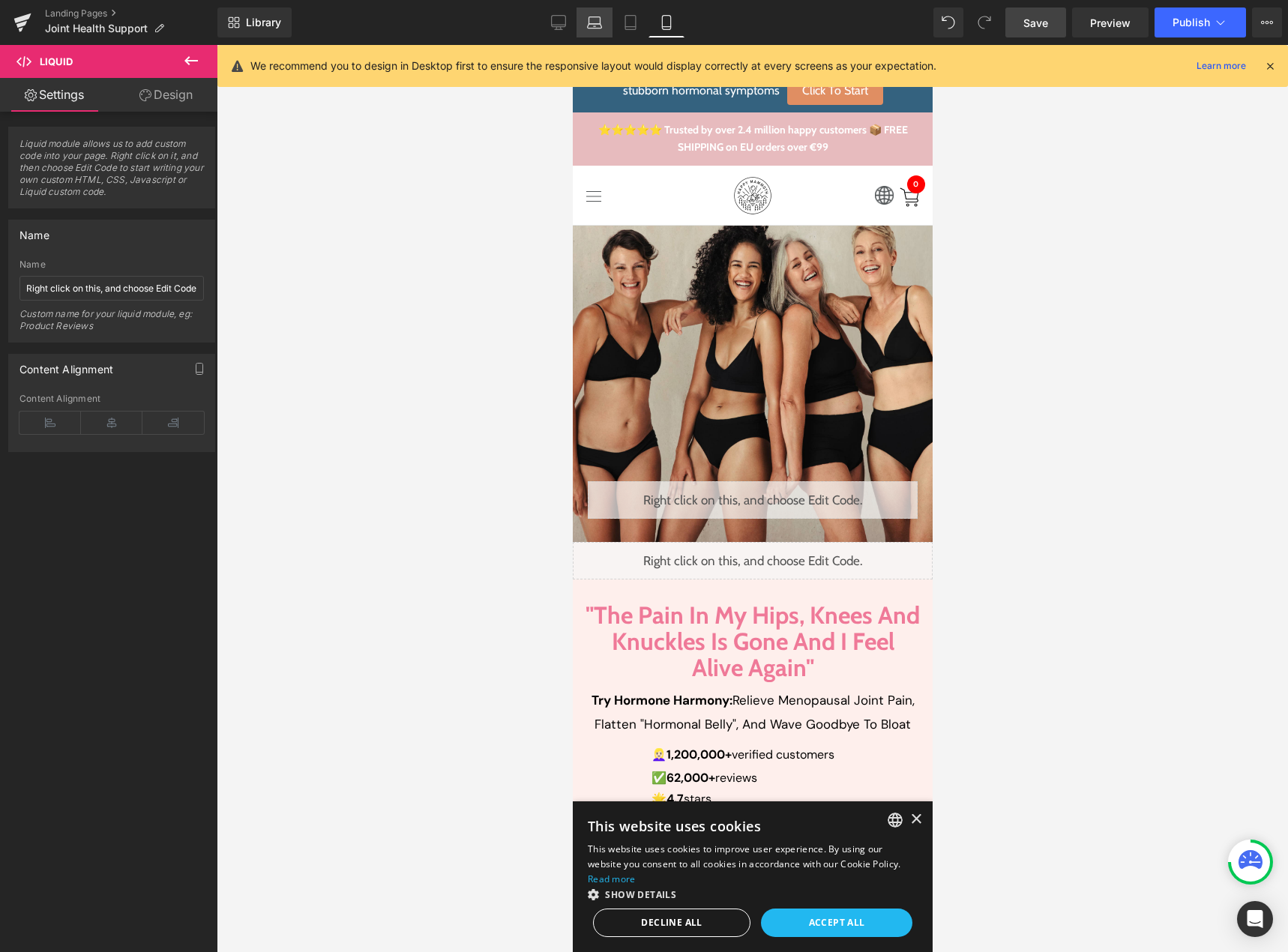
click at [596, 18] on icon at bounding box center [595, 23] width 15 height 15
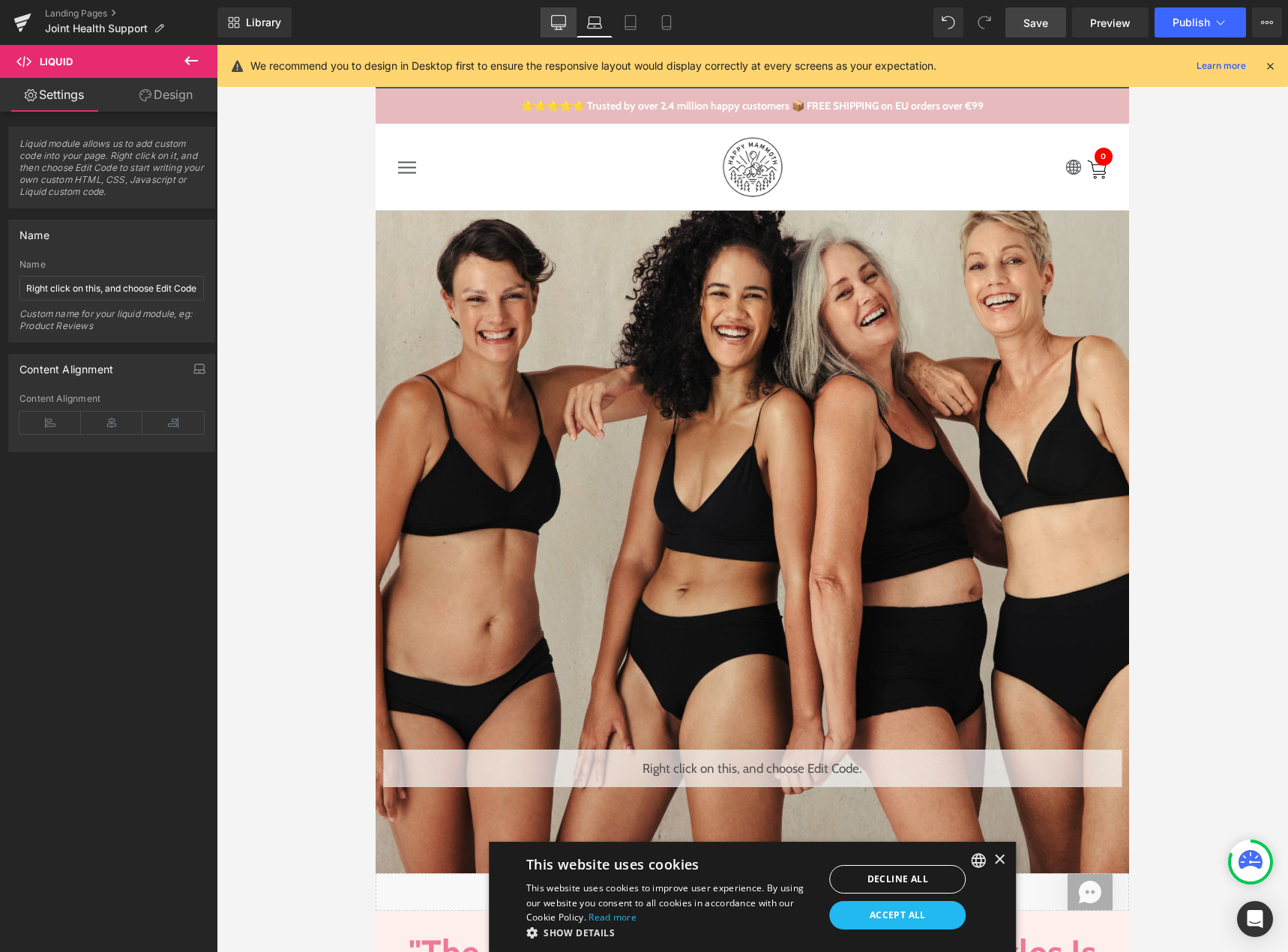
click at [551, 23] on icon at bounding box center [558, 21] width 14 height 11
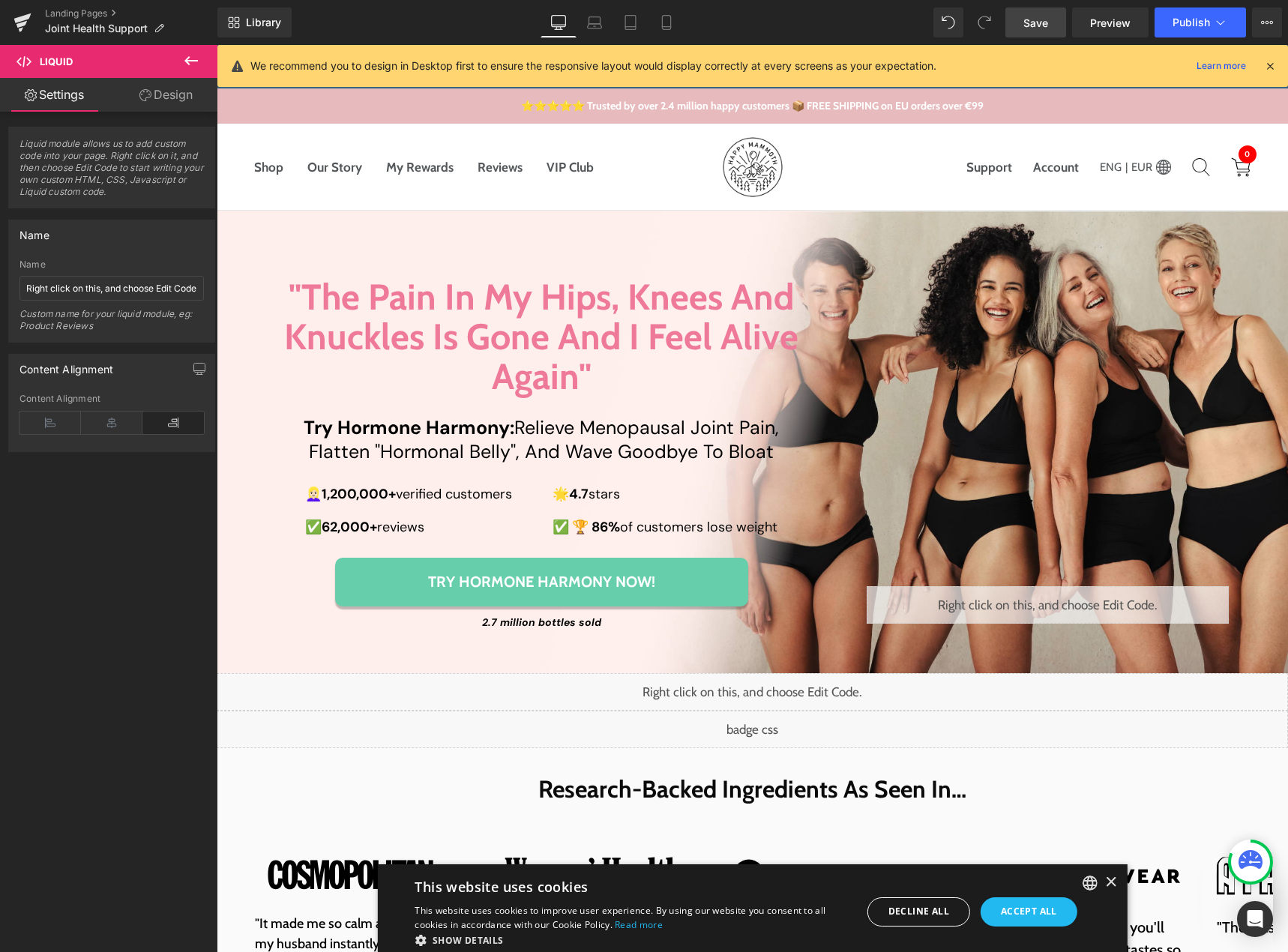
scroll to position [253, 0]
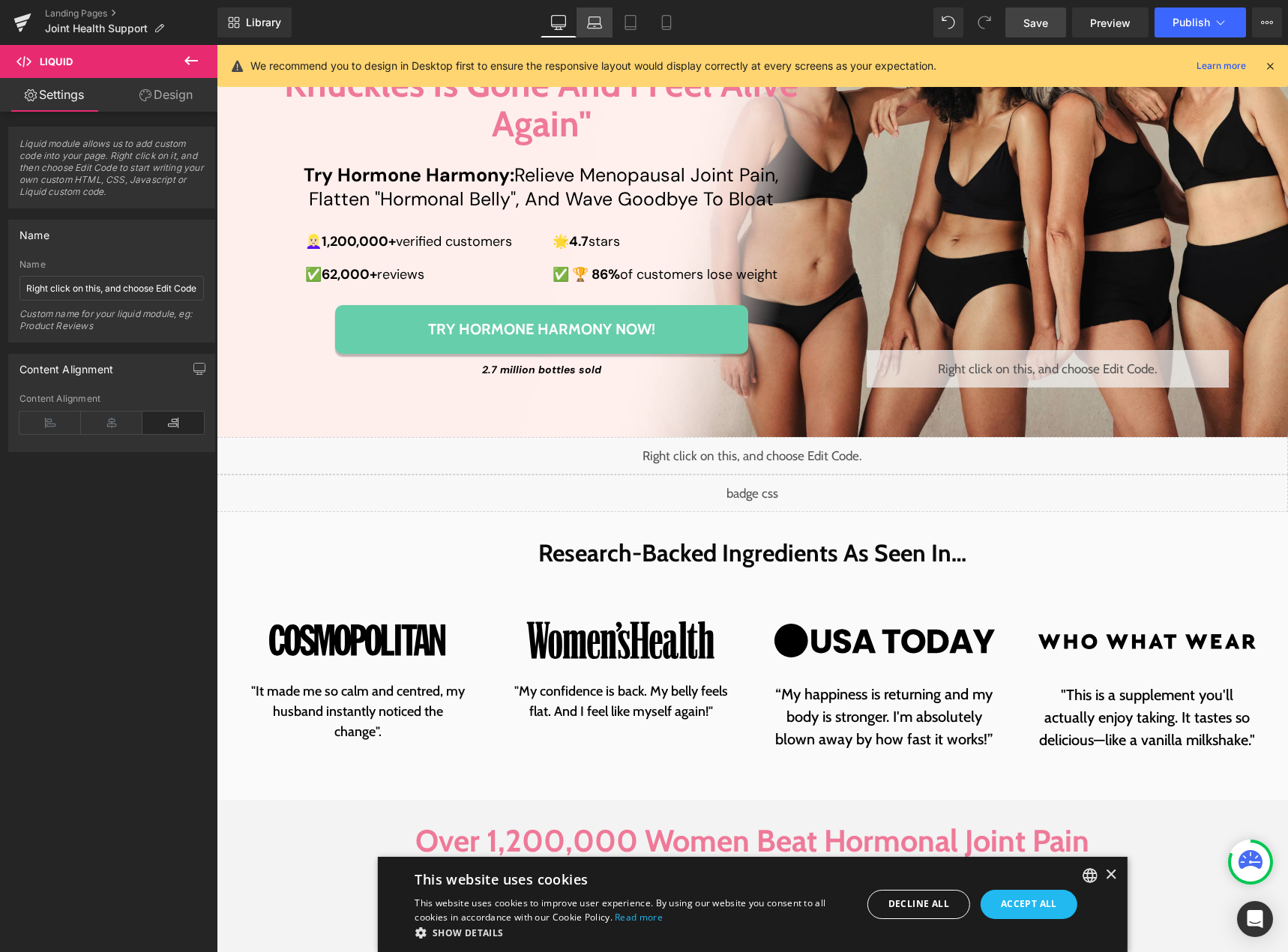
click at [607, 28] on link "Laptop" at bounding box center [595, 22] width 36 height 30
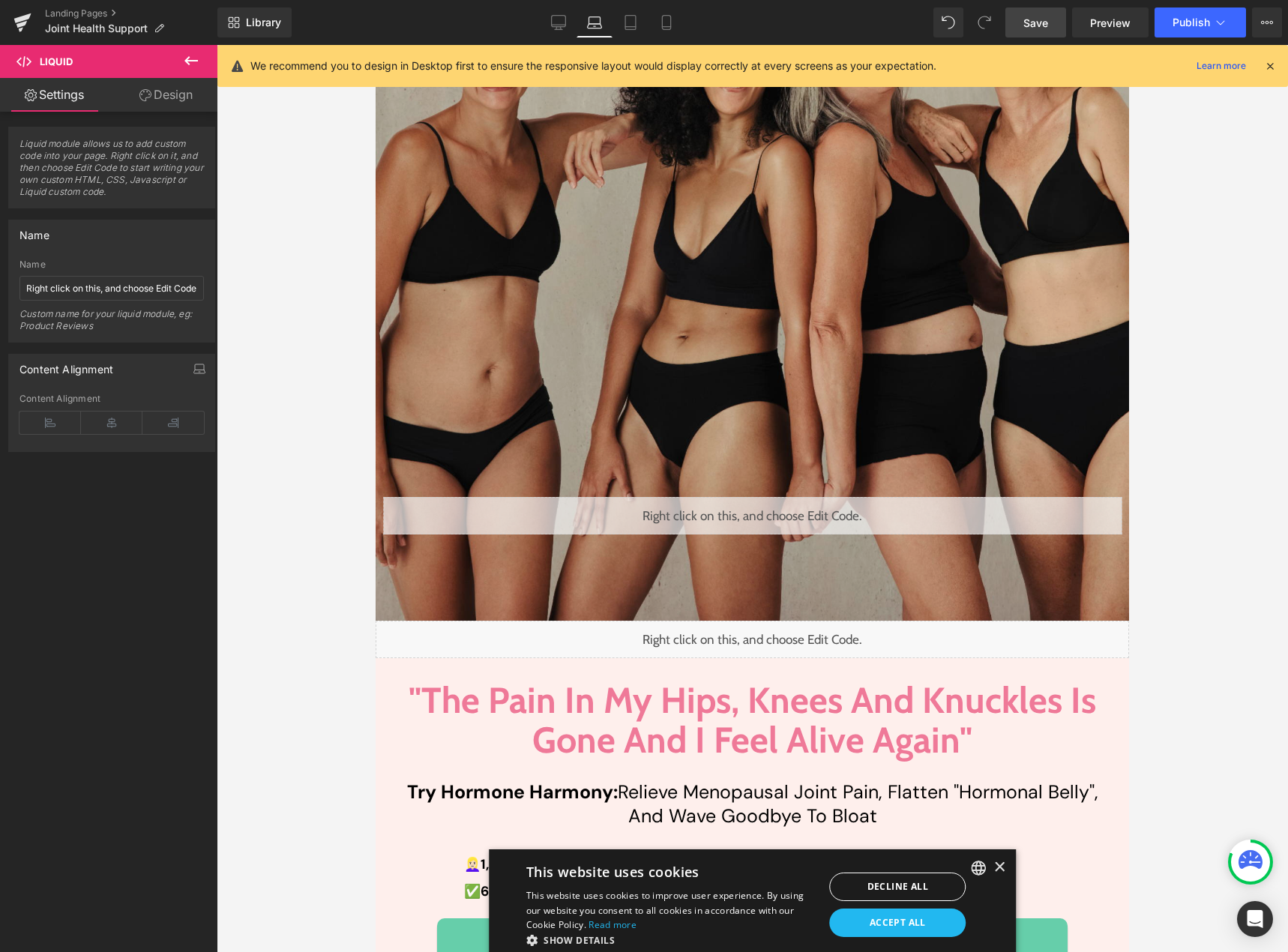
scroll to position [0, 0]
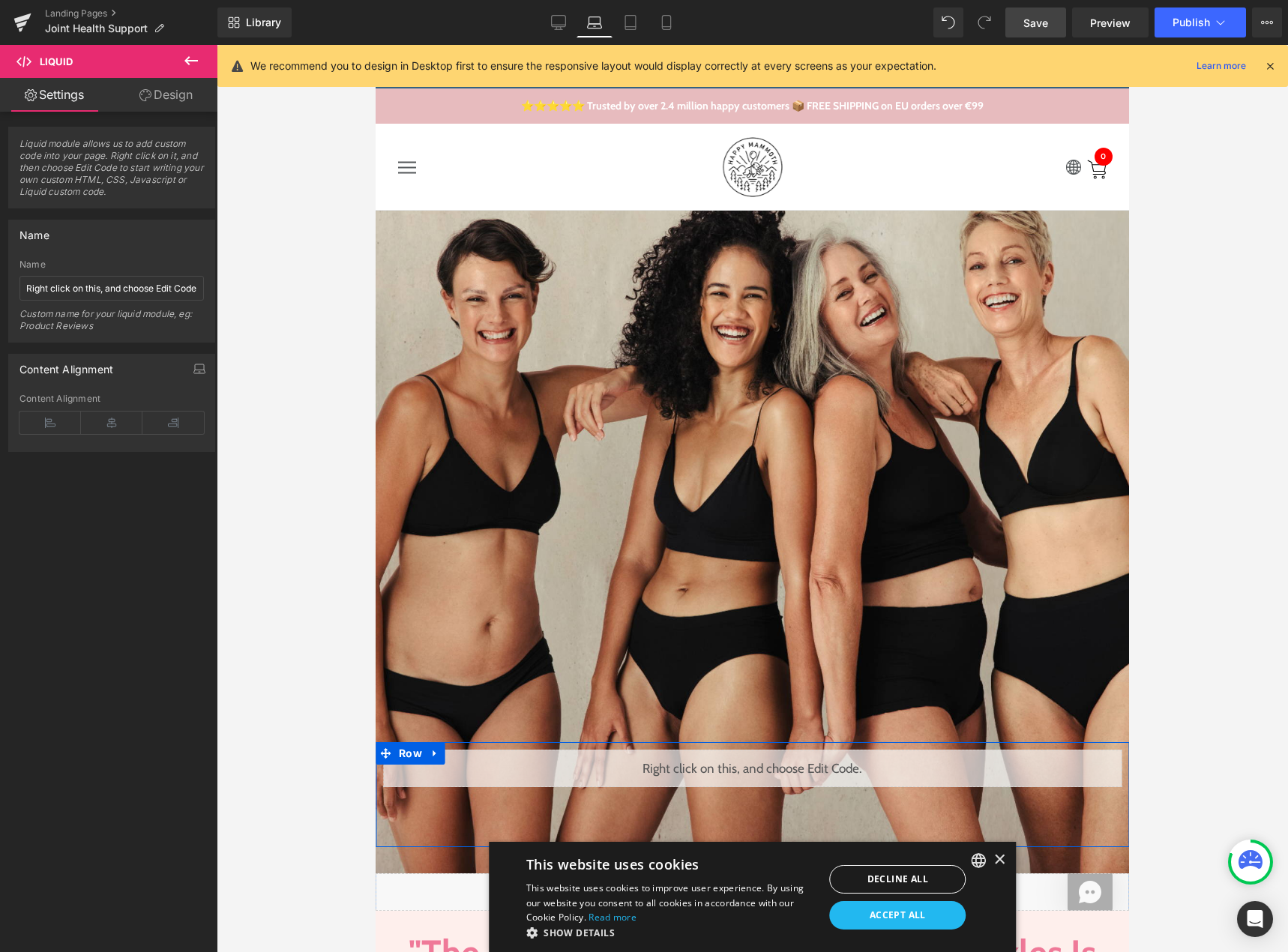
click at [762, 758] on div "Liquid" at bounding box center [752, 768] width 738 height 37
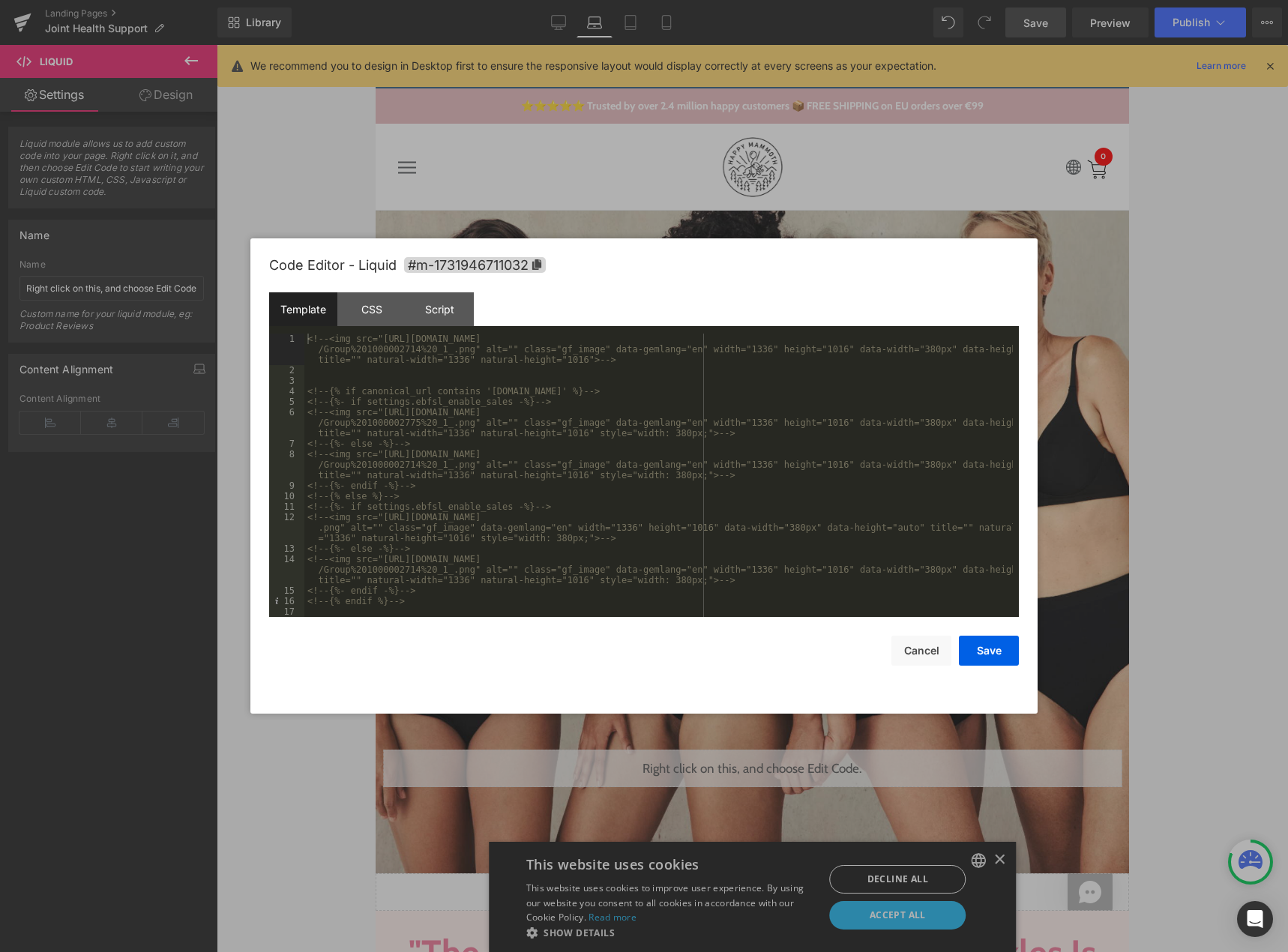
scroll to position [225, 0]
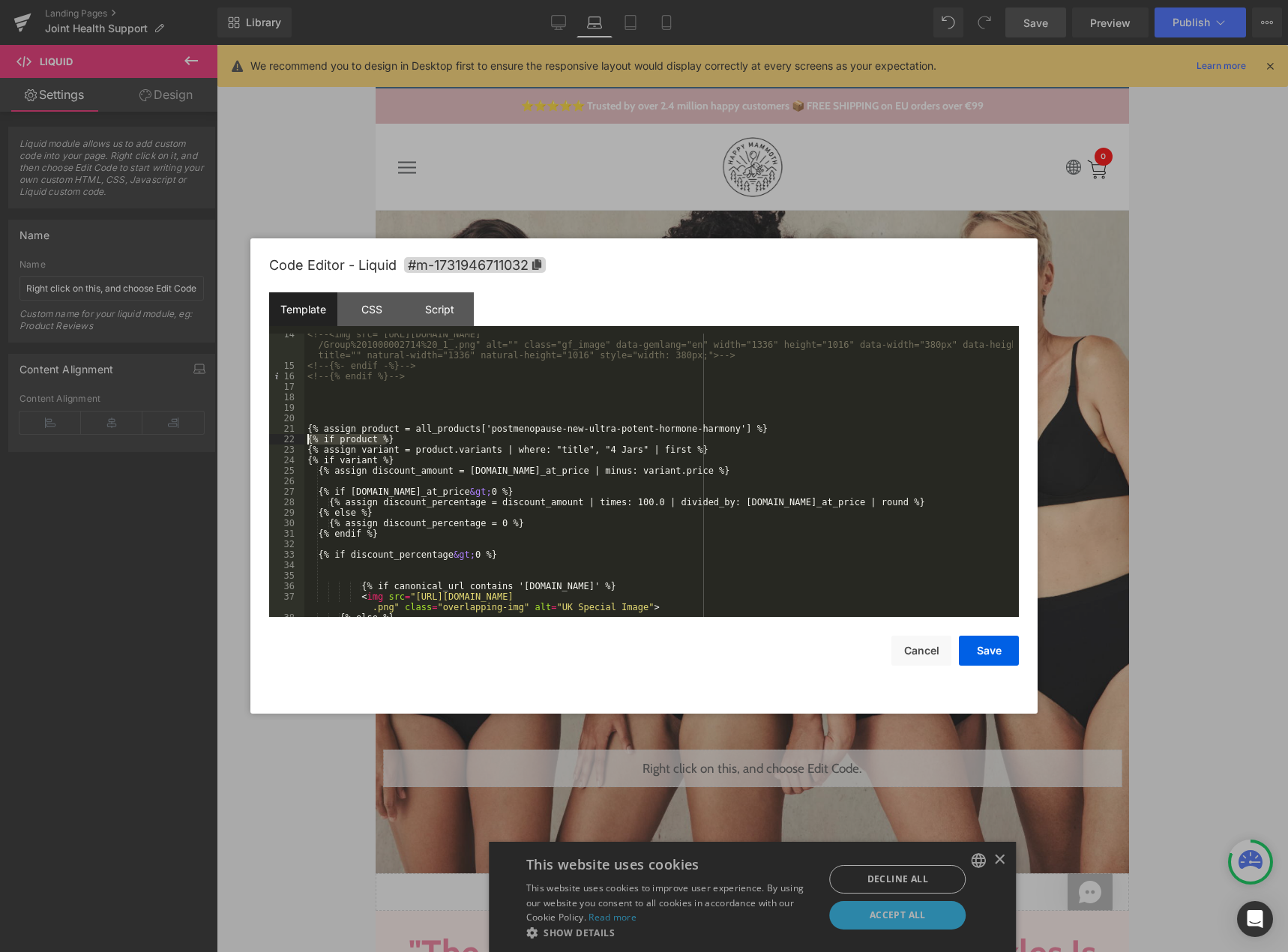
drag, startPoint x: 372, startPoint y: 438, endPoint x: 280, endPoint y: 437, distance: 92.0
click at [280, 437] on pre "14 15 16 17 18 19 20 21 22 23 24 25 26 27 28 29 30 31 32 33 34 35 36 37 38 39 <…" at bounding box center [644, 474] width 749 height 283
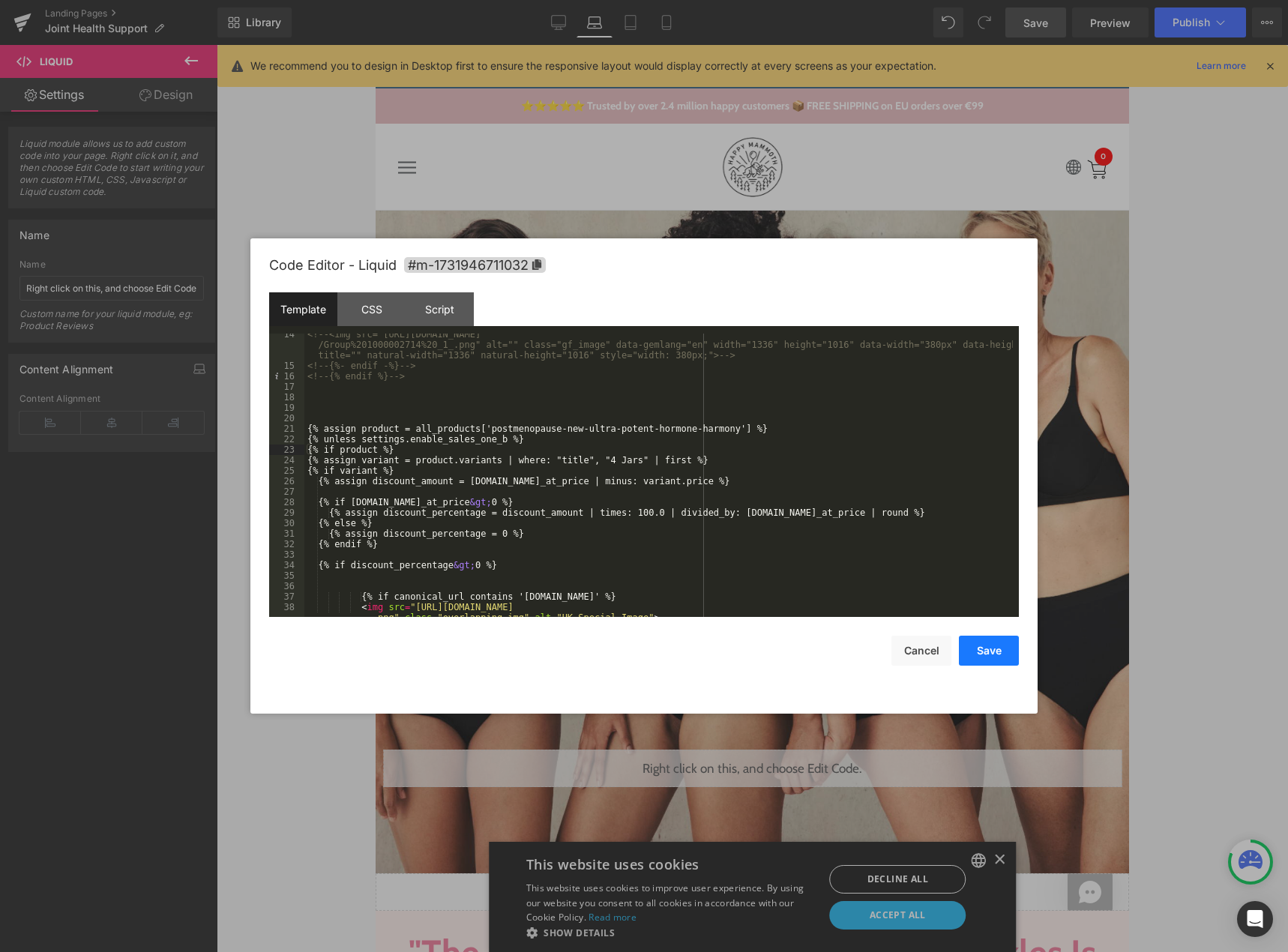
click at [1010, 658] on button "Save" at bounding box center [989, 650] width 60 height 30
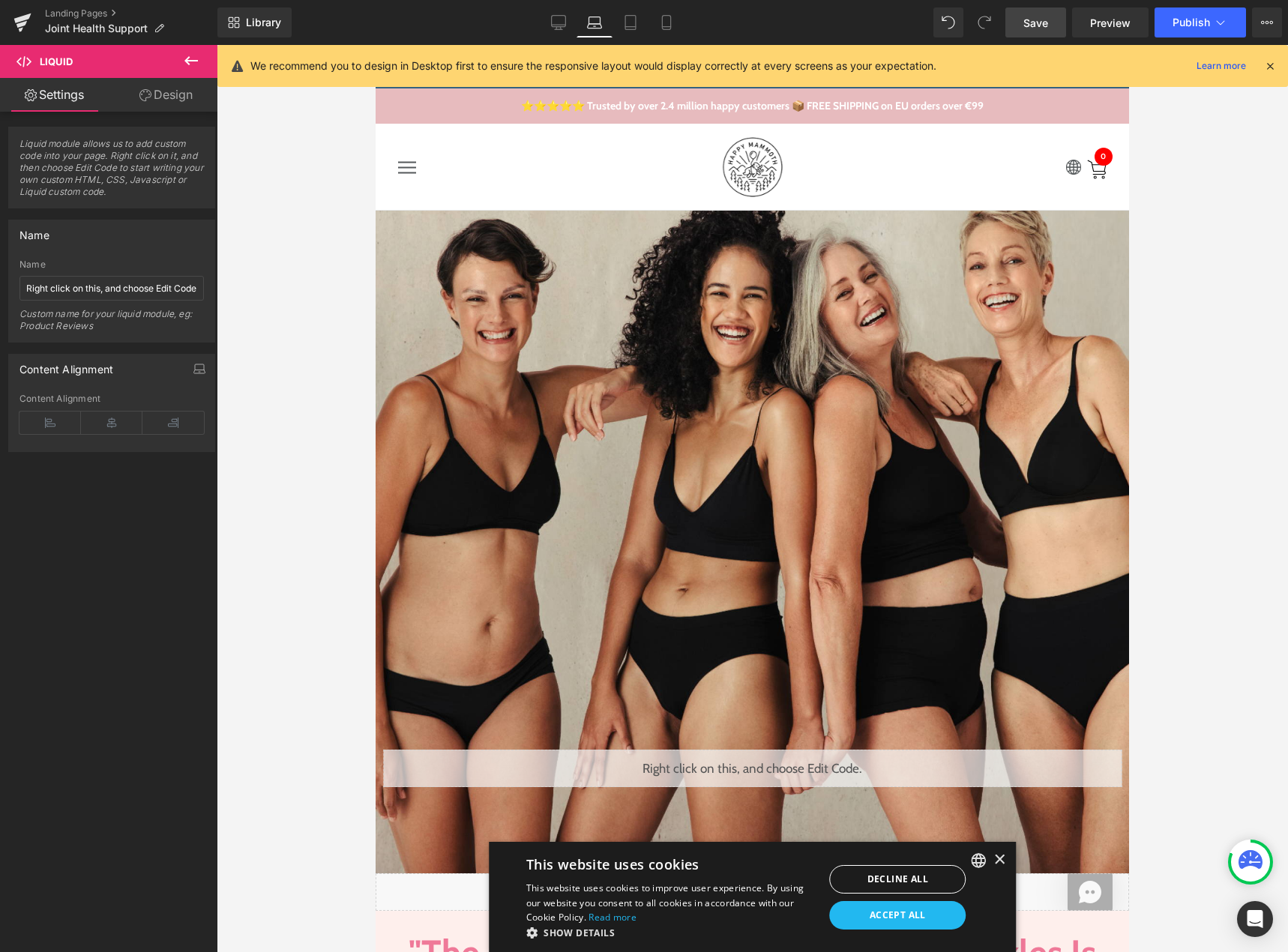
click at [1021, 23] on link "Save" at bounding box center [1036, 22] width 61 height 30
click at [1061, 17] on link "Save" at bounding box center [1036, 22] width 61 height 30
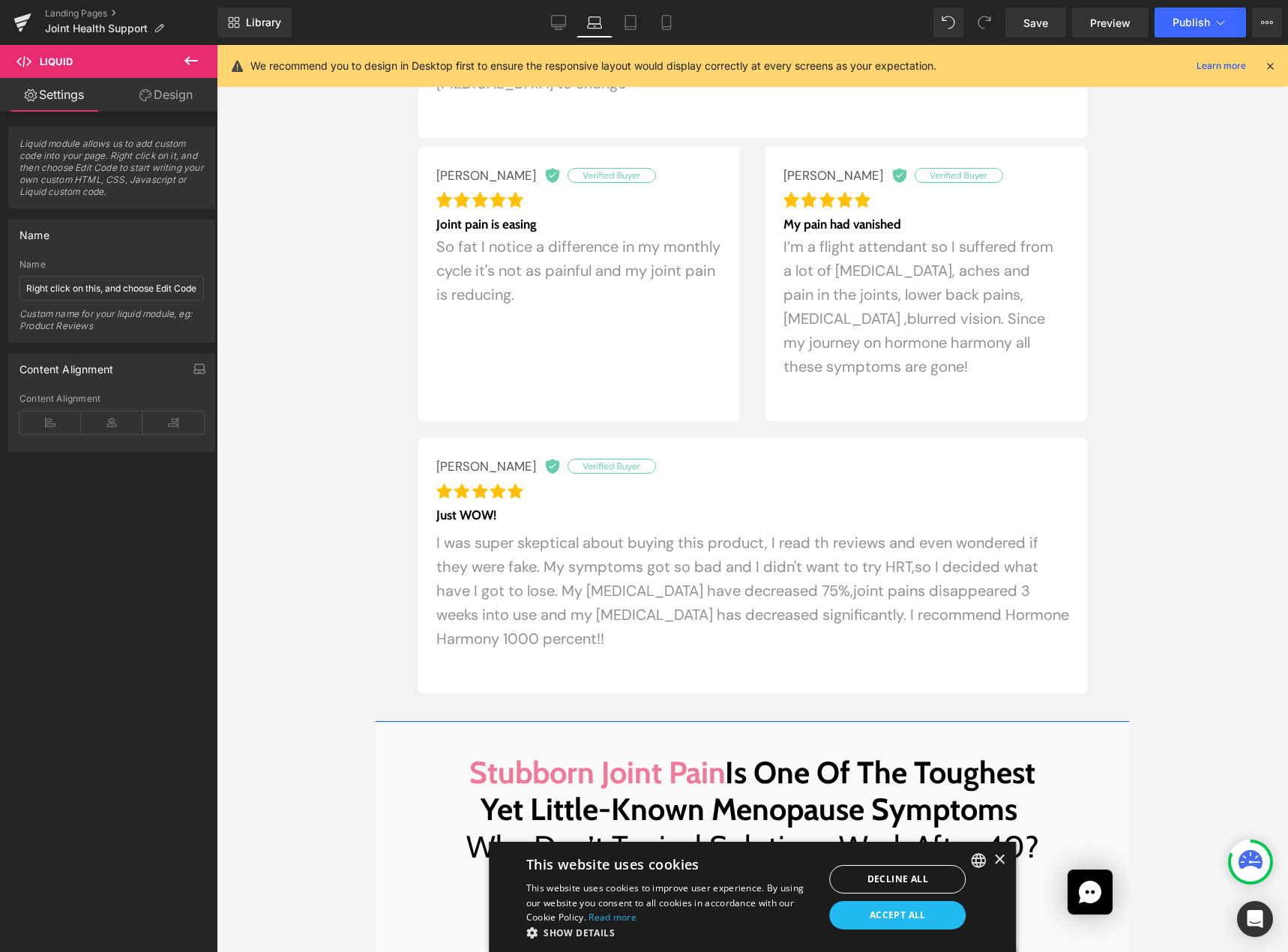
scroll to position [2398, 0]
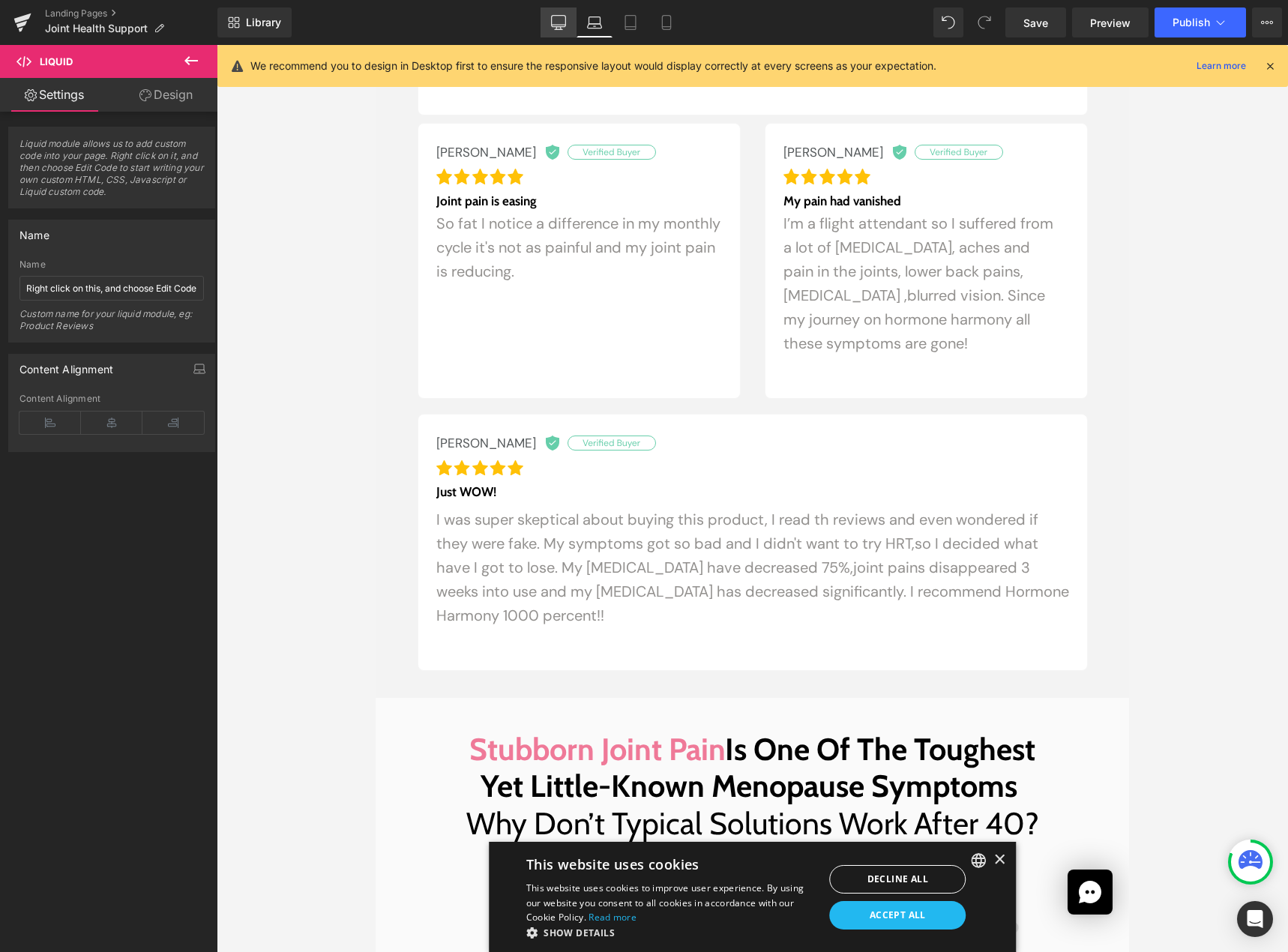
click at [551, 28] on icon at bounding box center [558, 23] width 15 height 15
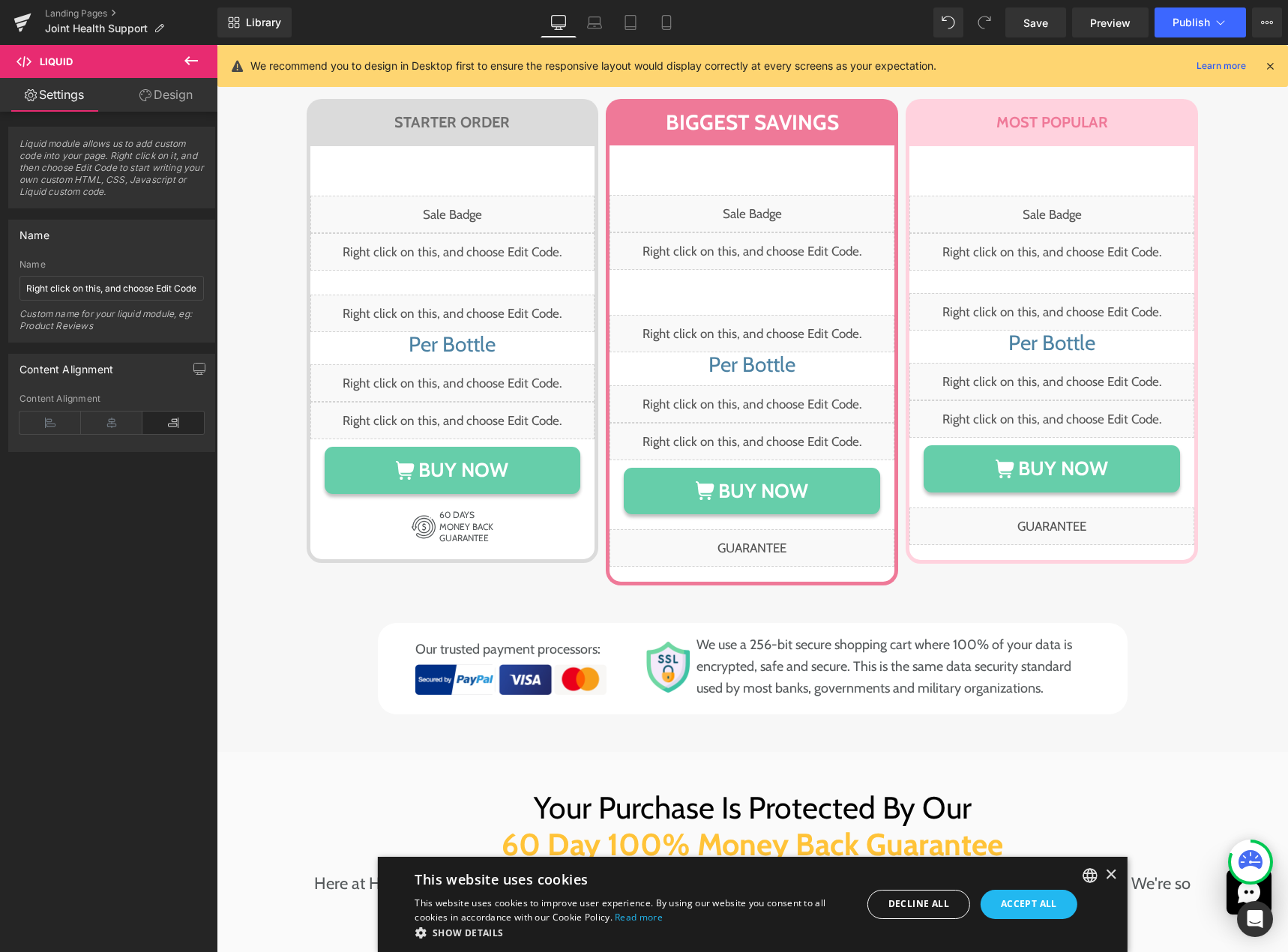
scroll to position [7799, 0]
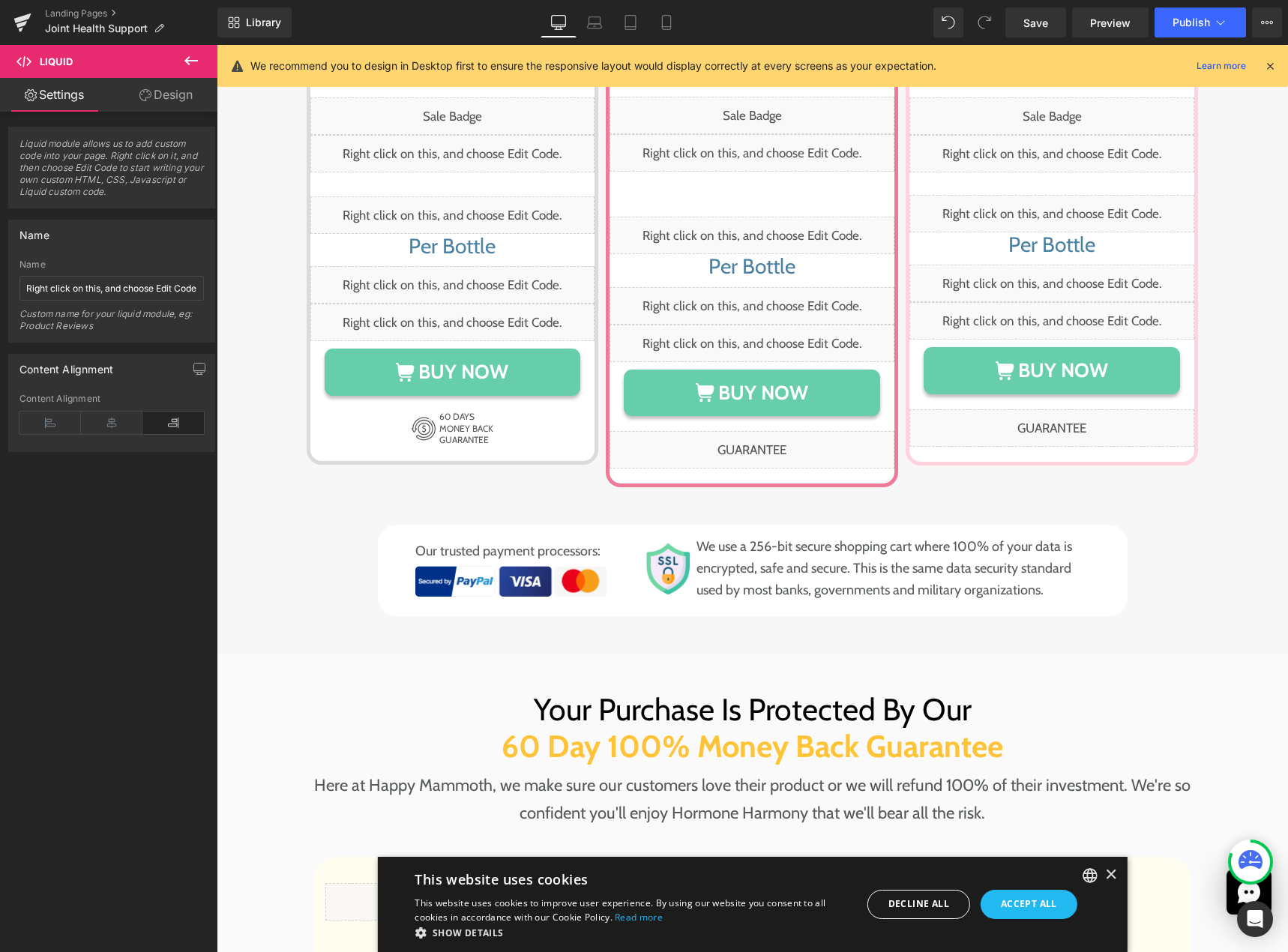
click at [187, 52] on icon at bounding box center [190, 60] width 18 height 18
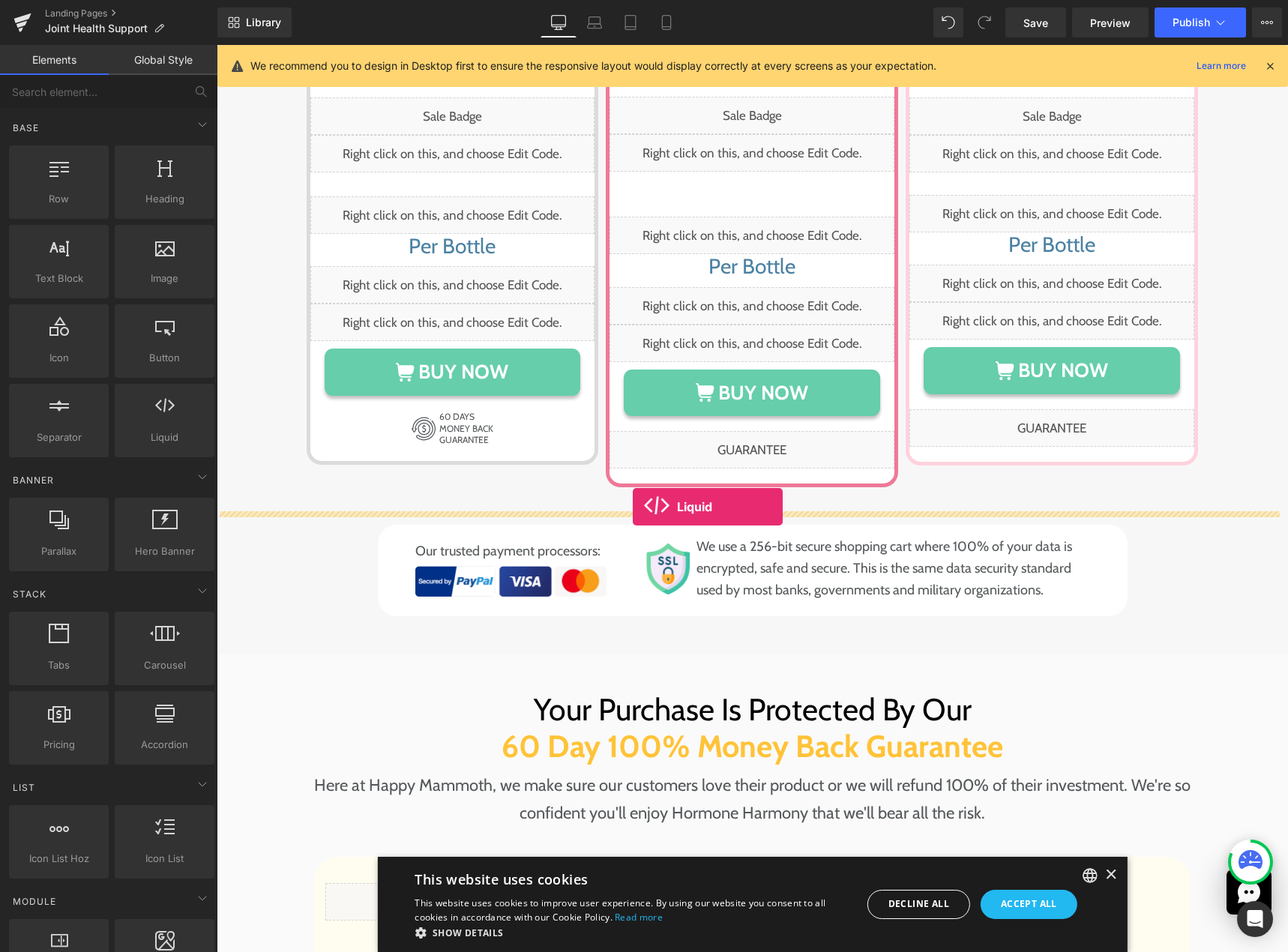
drag, startPoint x: 367, startPoint y: 469, endPoint x: 635, endPoint y: 506, distance: 270.5
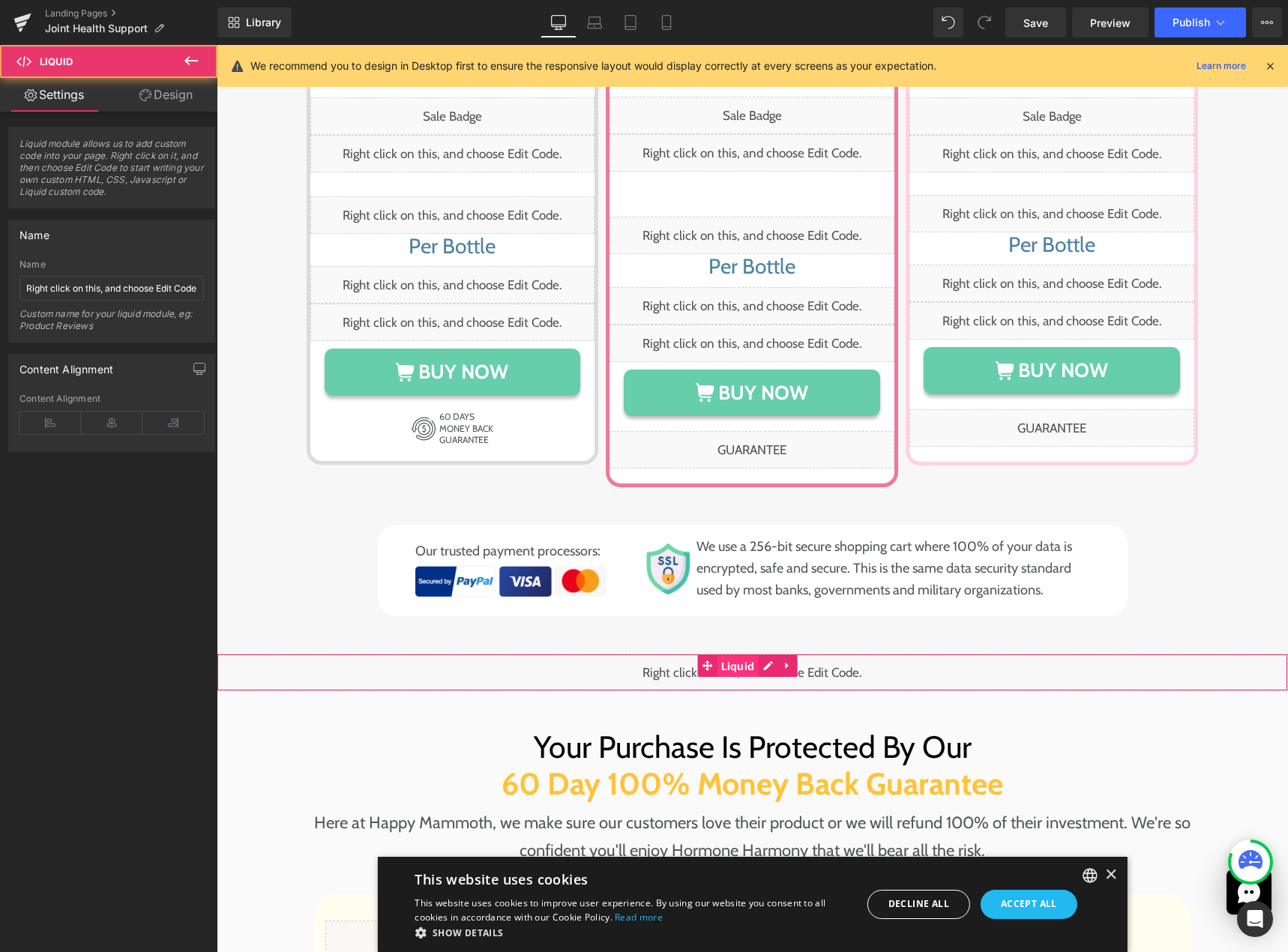
click at [732, 655] on span "Liquid" at bounding box center [737, 666] width 41 height 23
click at [133, 293] on input "Right click on this, and choose Edit Code." at bounding box center [112, 287] width 184 height 25
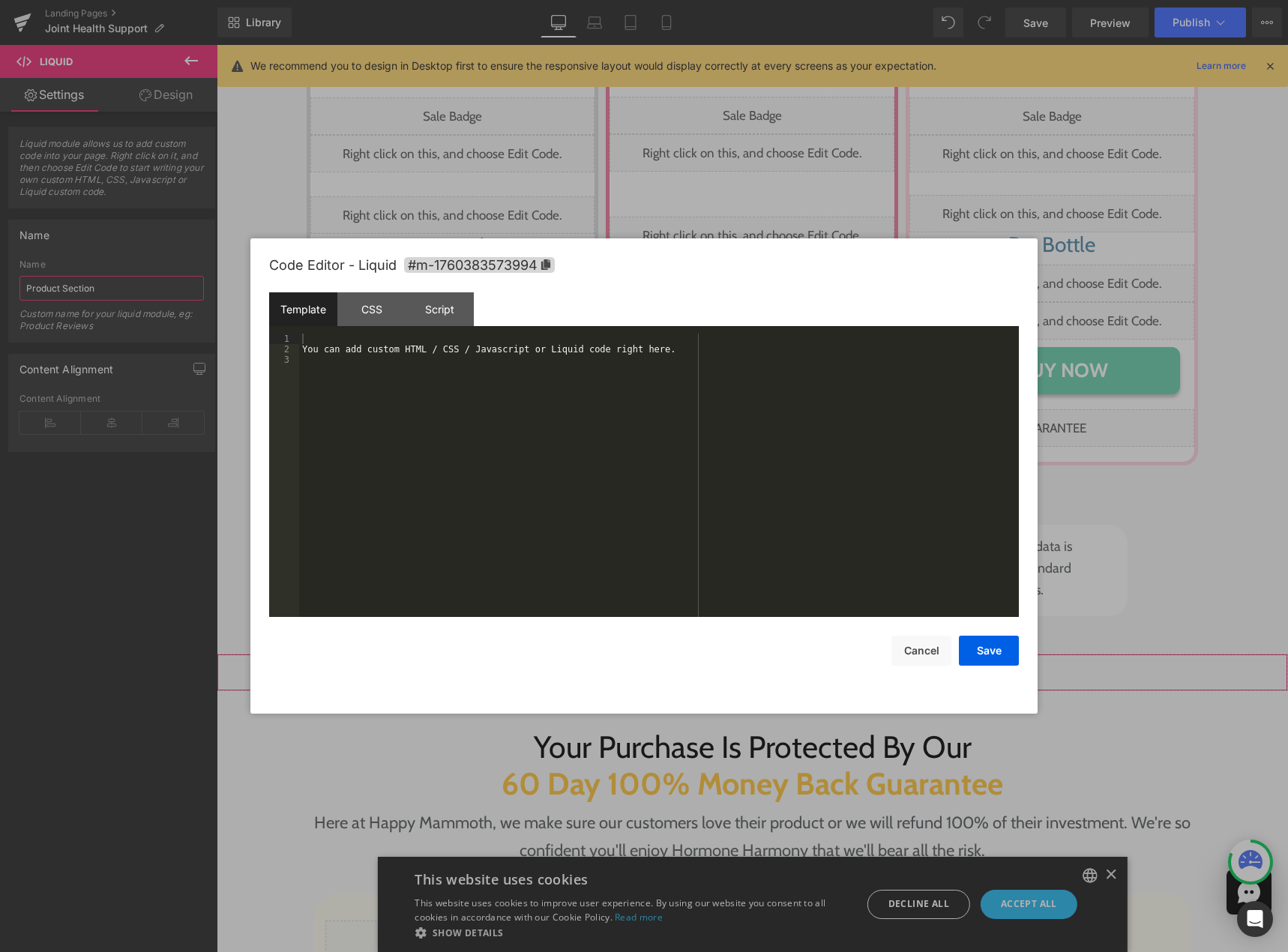
click at [763, 654] on div "Liquid" at bounding box center [752, 672] width 1072 height 37
type input "Product Section"
click at [641, 480] on div "You can add custom HTML / CSS / Javascript or Liquid code right here." at bounding box center [659, 485] width 720 height 304
click at [530, 484] on div "{% unless settings.enable_sales_one_b %} {% if product %}" at bounding box center [659, 485] width 720 height 304
click at [395, 315] on div "CSS" at bounding box center [371, 309] width 69 height 34
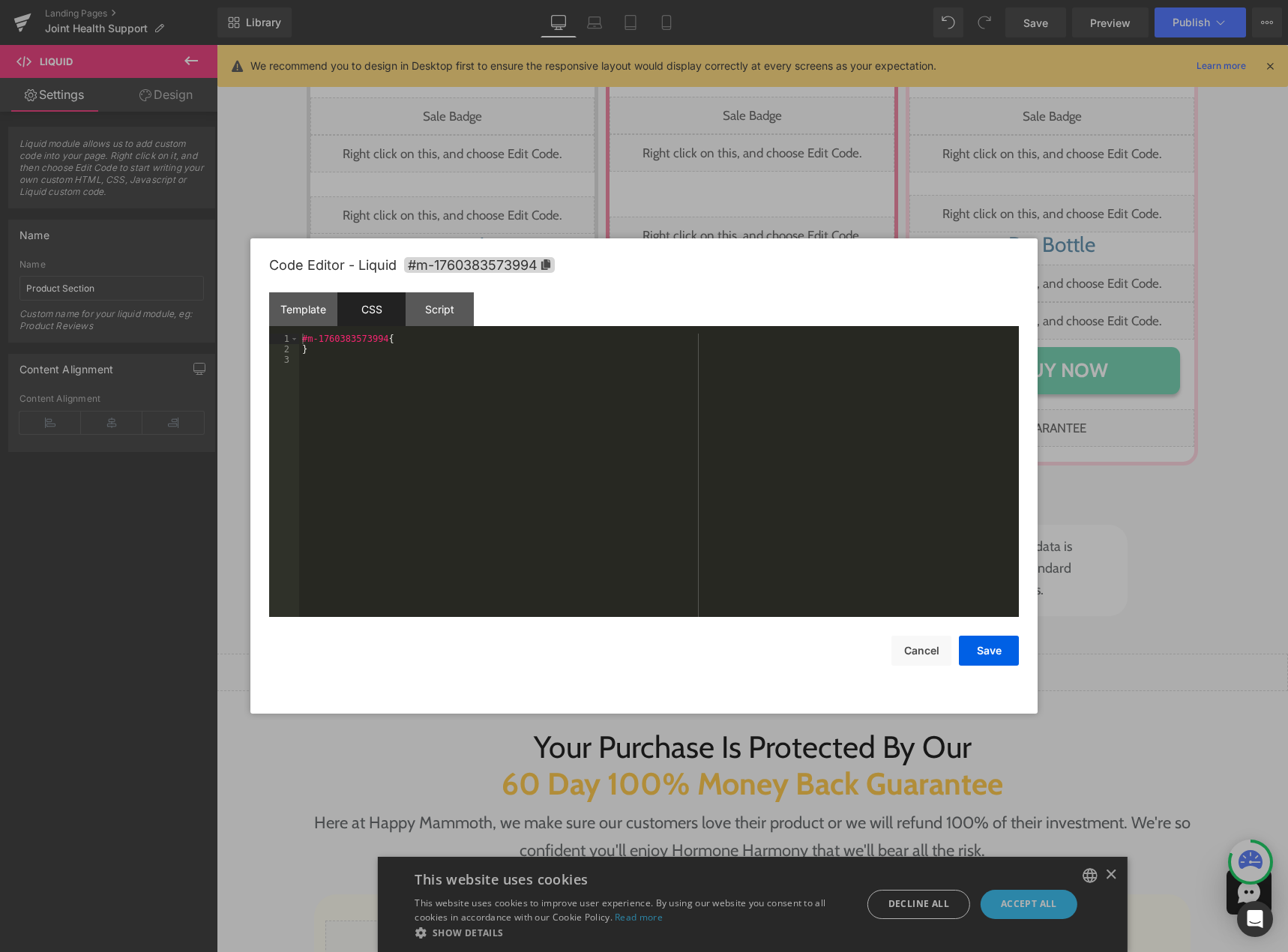
click at [412, 405] on div "#m-1760383573994 { }" at bounding box center [659, 485] width 720 height 304
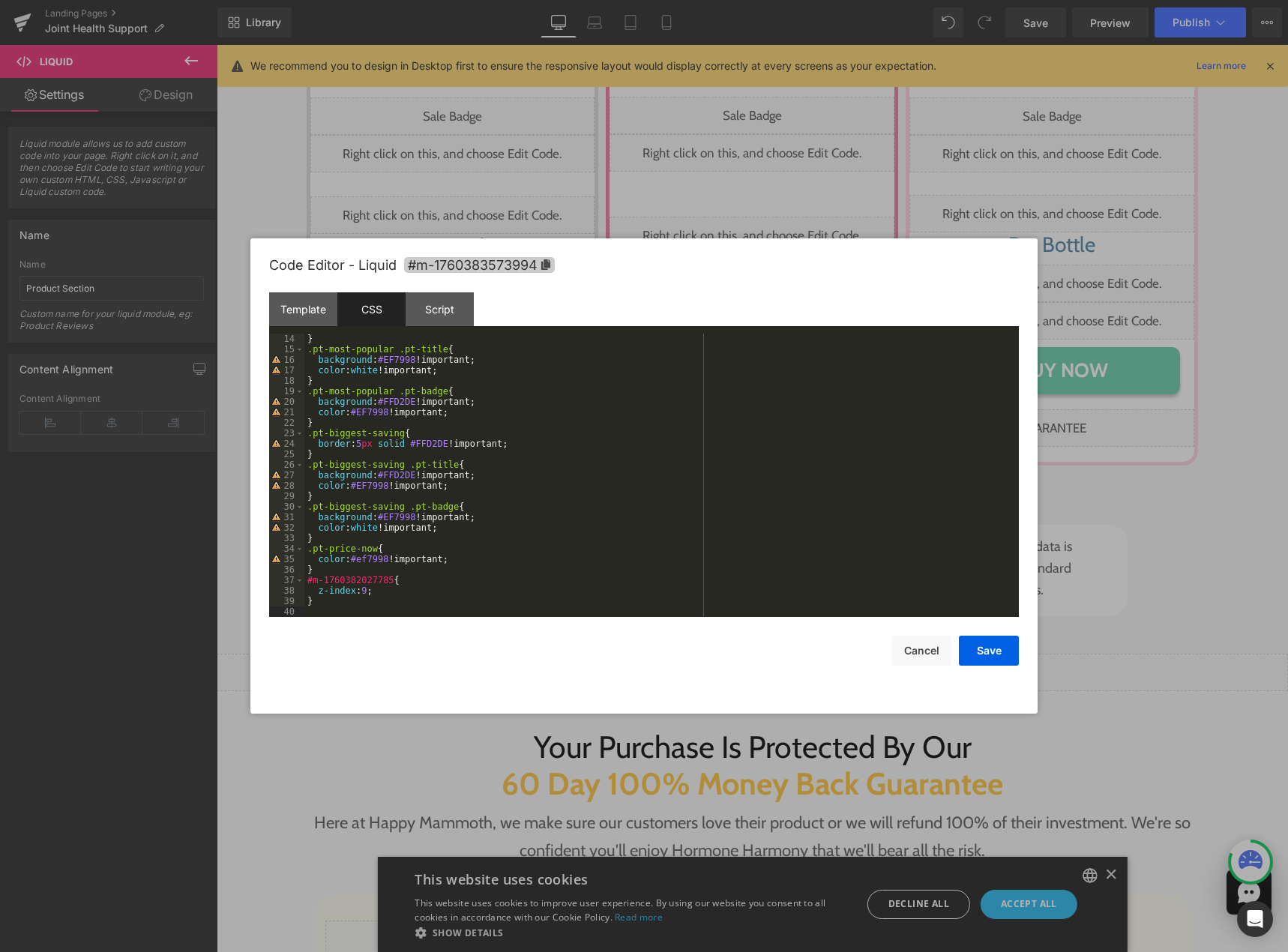
click at [500, 262] on span "#m-1760383573994" at bounding box center [480, 265] width 151 height 16
click at [307, 582] on div "} .pt-most-popular .pt-title { background : #EF7998 !important; color : white !…" at bounding box center [659, 486] width 709 height 304
drag, startPoint x: 306, startPoint y: 582, endPoint x: 385, endPoint y: 577, distance: 79.2
click at [385, 577] on div "} .pt-most-popular .pt-title { background : #EF7998 !important; color : white !…" at bounding box center [659, 485] width 709 height 304
click at [959, 645] on button "Save" at bounding box center [989, 650] width 60 height 30
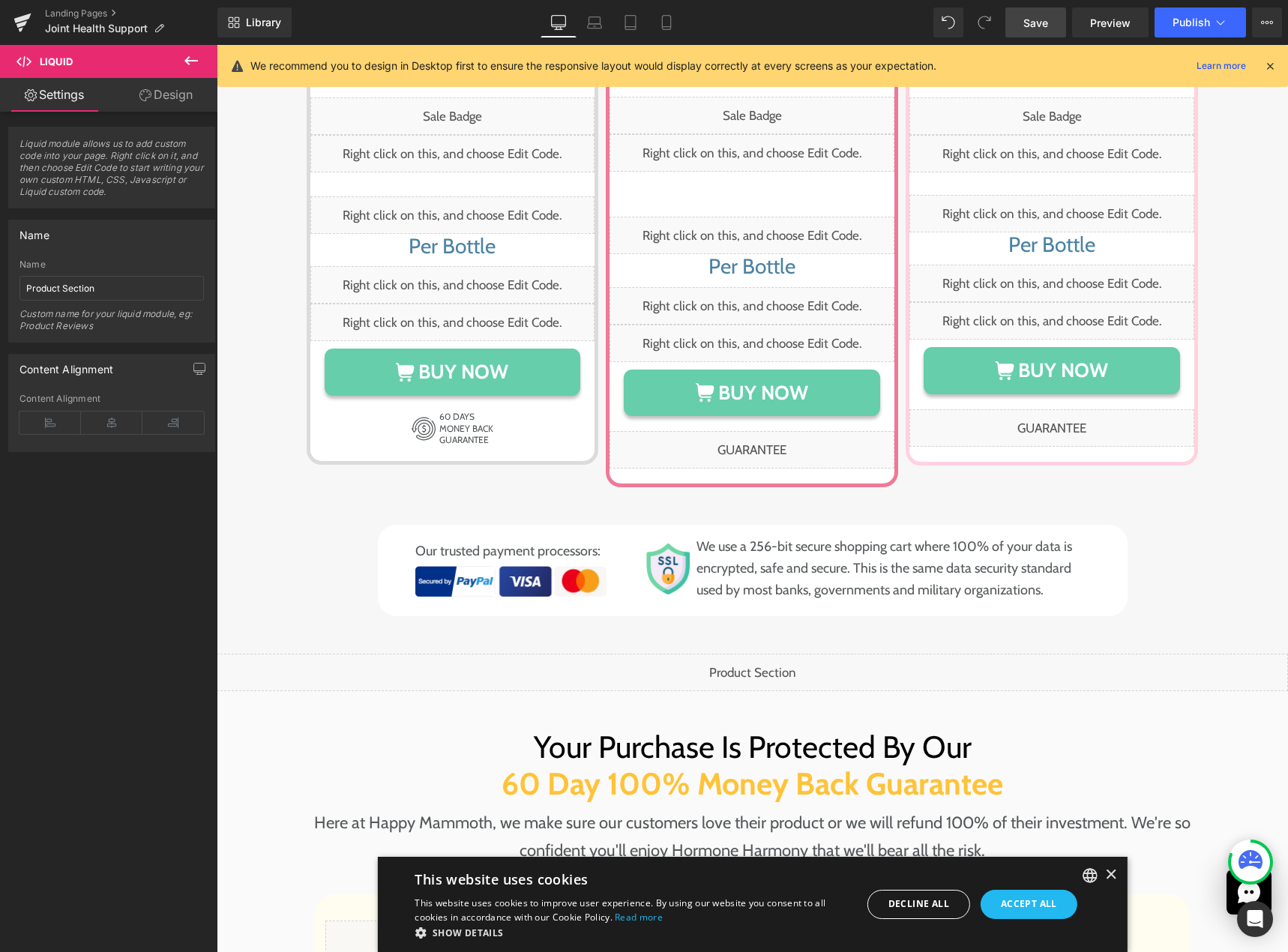
click at [1038, 23] on span "Save" at bounding box center [1035, 23] width 25 height 16
click at [1110, 18] on span "Preview" at bounding box center [1110, 23] width 41 height 16
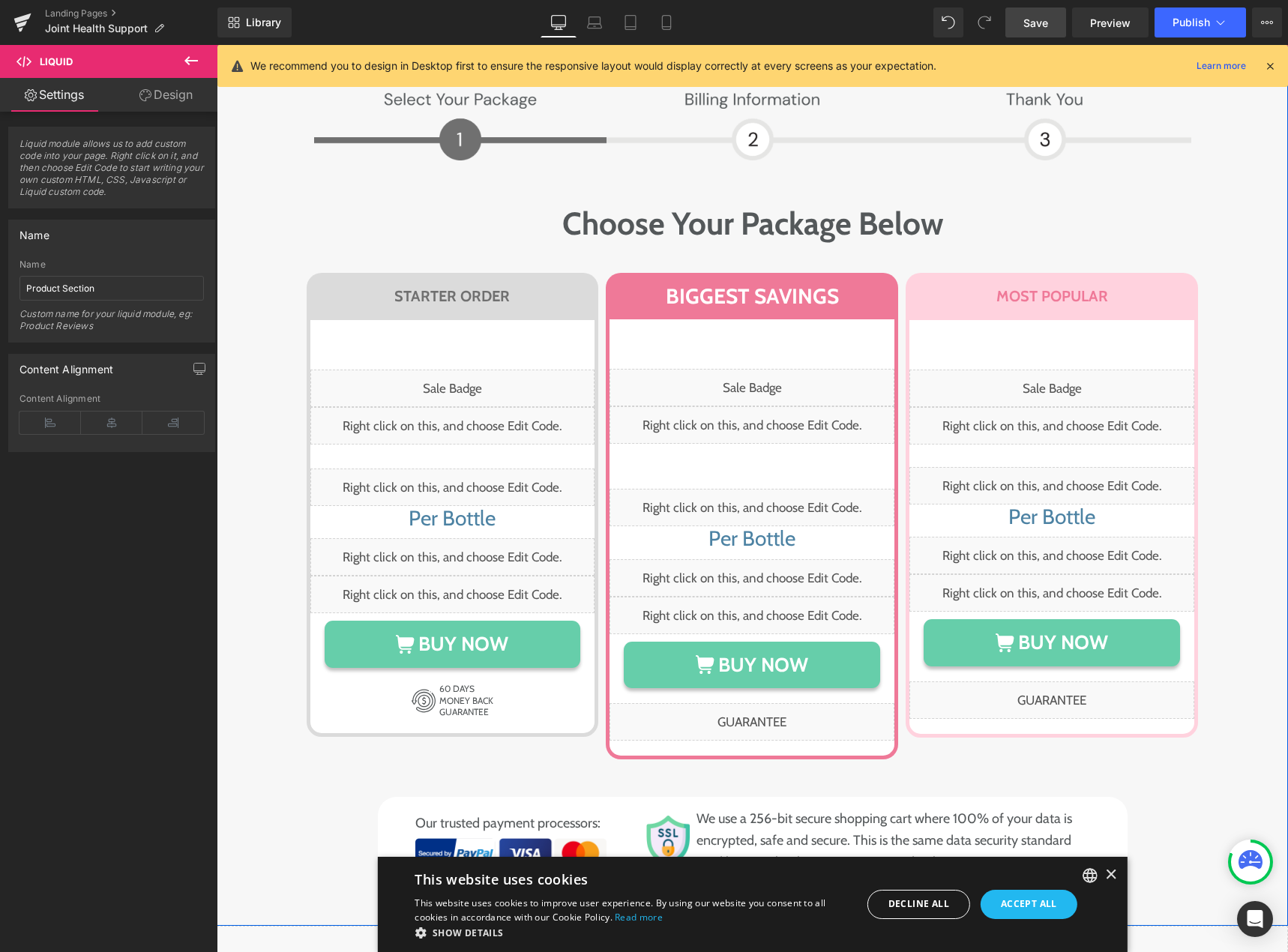
scroll to position [7498, 0]
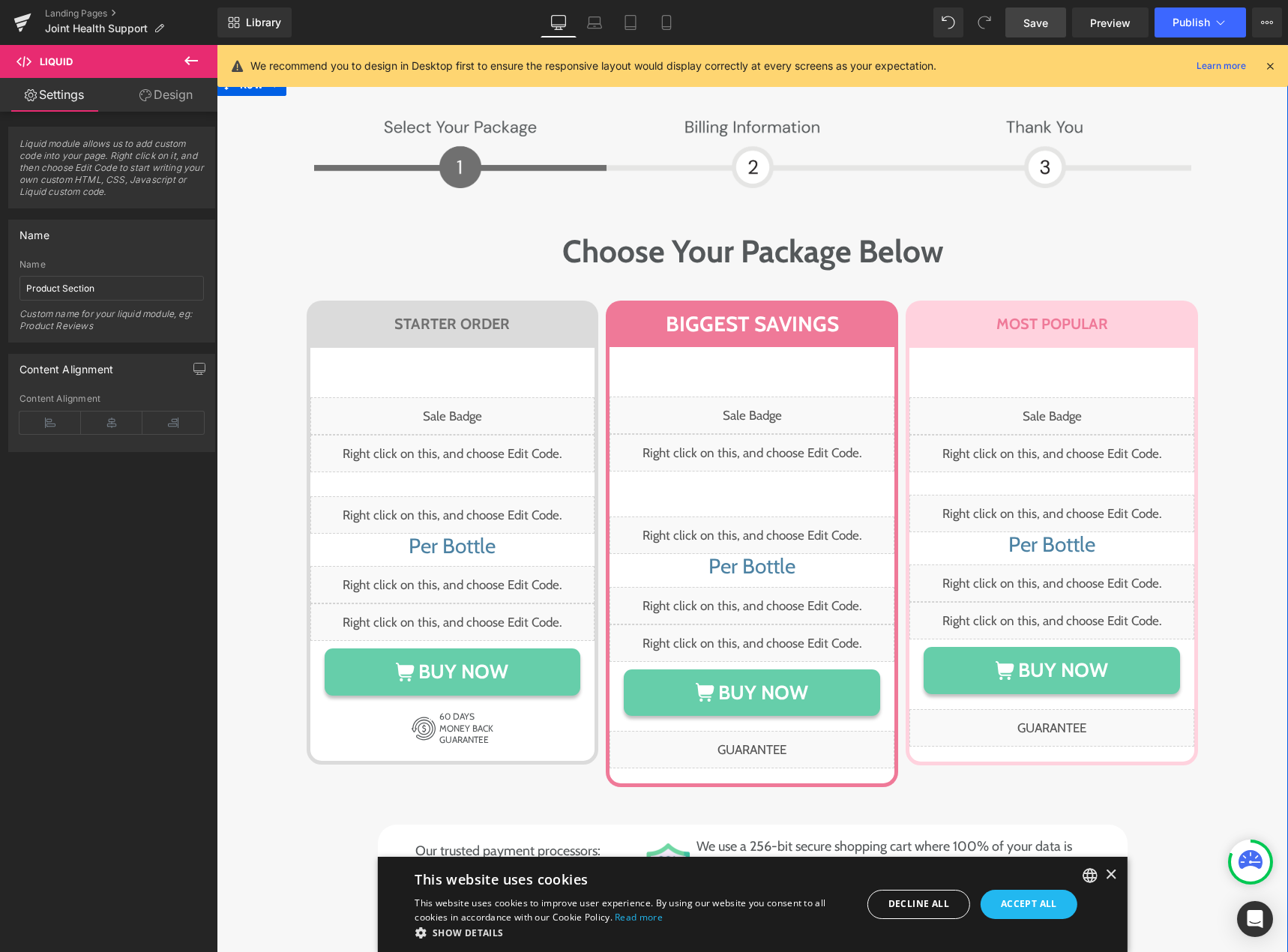
click at [249, 267] on div "Image Image Row Choose Your Package Below Heading Row STARTER ORDER Heading Row…" at bounding box center [752, 513] width 1072 height 805
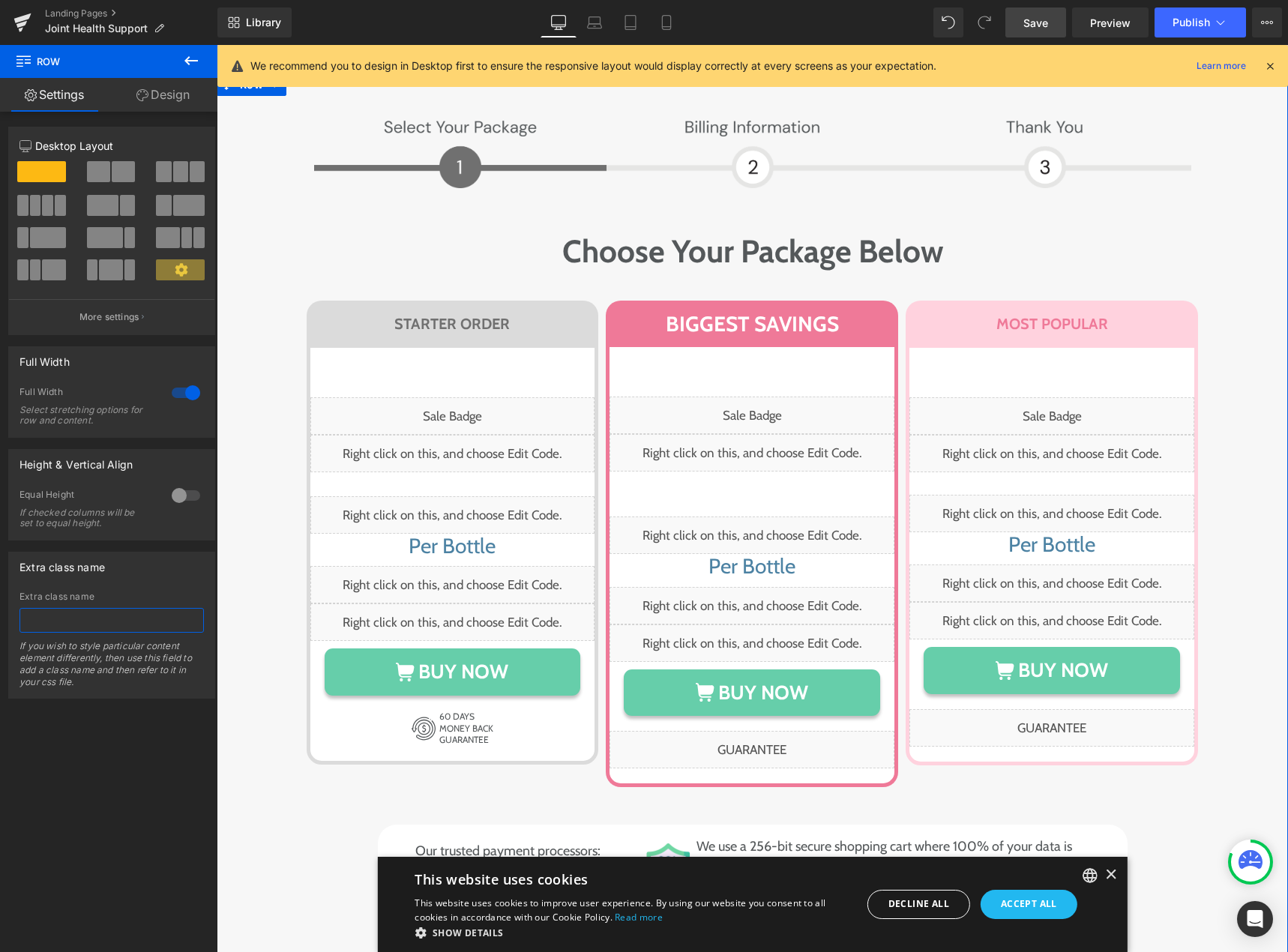
click at [52, 616] on input "text" at bounding box center [112, 620] width 184 height 25
type input "pt-original"
click at [1006, 16] on link "Save" at bounding box center [1036, 22] width 61 height 30
click at [823, 15] on div "Library Desktop Desktop Laptop Tablet Mobile Save Preview Publish Scheduled Vie…" at bounding box center [753, 22] width 1071 height 30
